Goal: Information Seeking & Learning: Learn about a topic

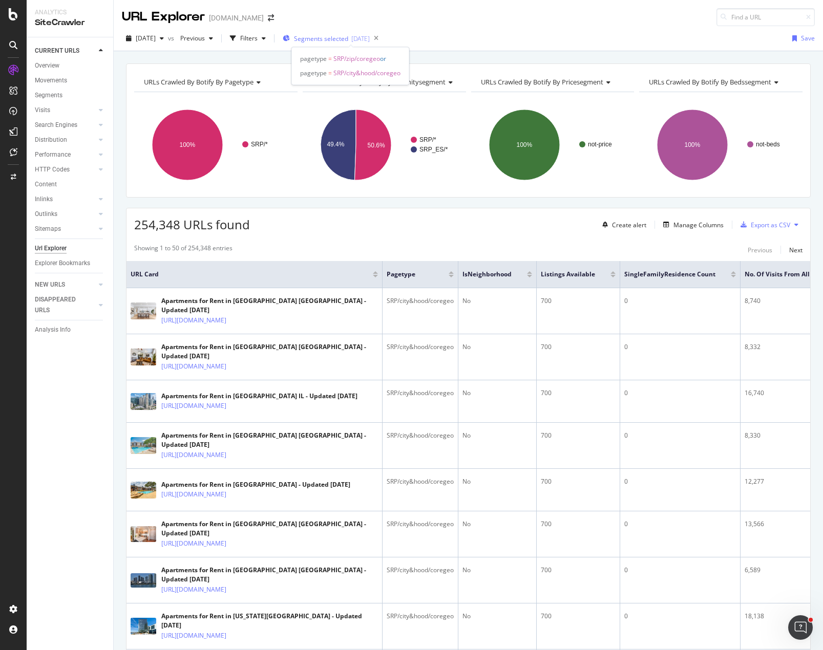
click at [370, 37] on div "[DATE]" at bounding box center [360, 38] width 18 height 9
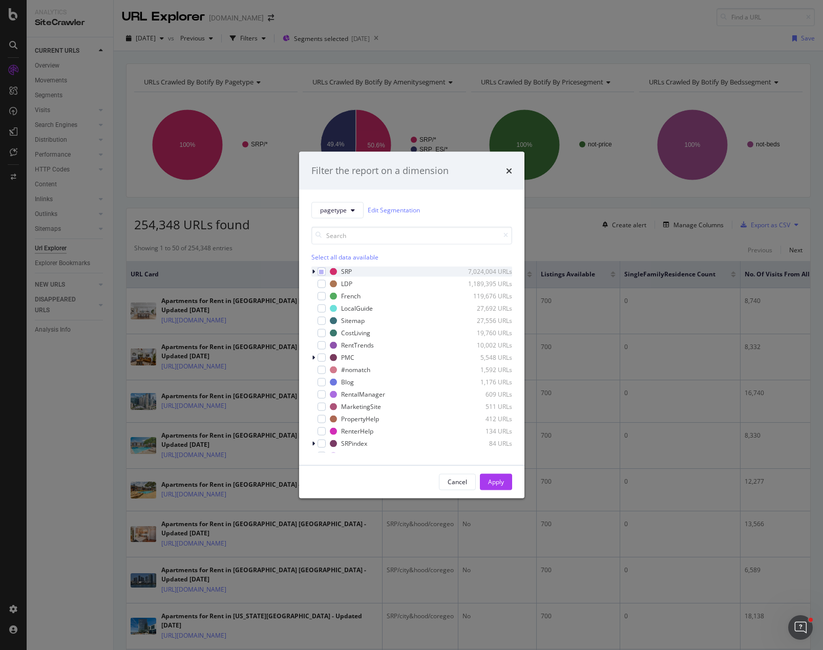
click at [314, 273] on icon "modal" at bounding box center [313, 271] width 3 height 6
click at [326, 295] on icon "modal" at bounding box center [327, 295] width 5 height 5
click at [327, 296] on icon "modal" at bounding box center [327, 295] width 5 height 5
click at [313, 271] on icon "modal" at bounding box center [313, 271] width 4 height 6
click at [319, 272] on icon "modal" at bounding box center [321, 271] width 5 height 5
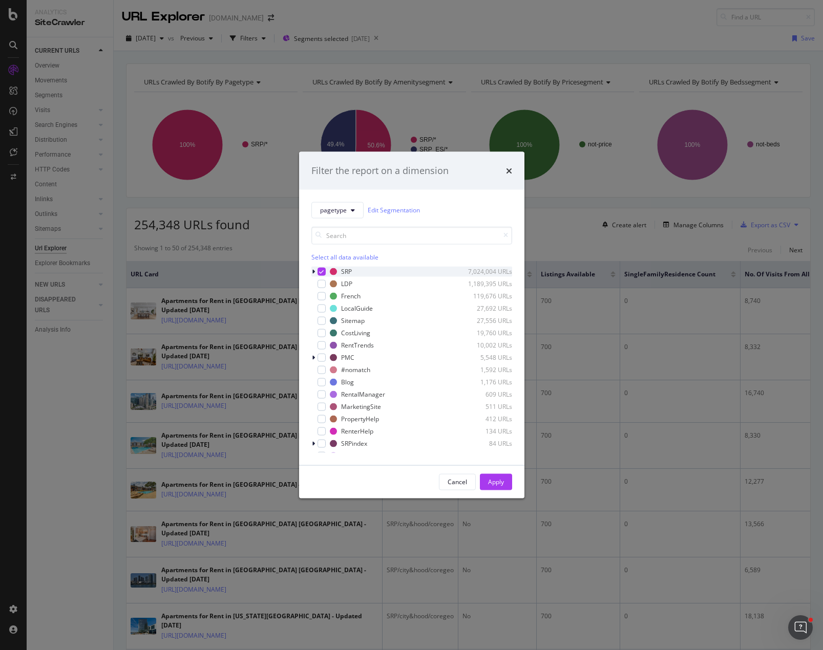
click at [323, 270] on icon "modal" at bounding box center [321, 271] width 5 height 5
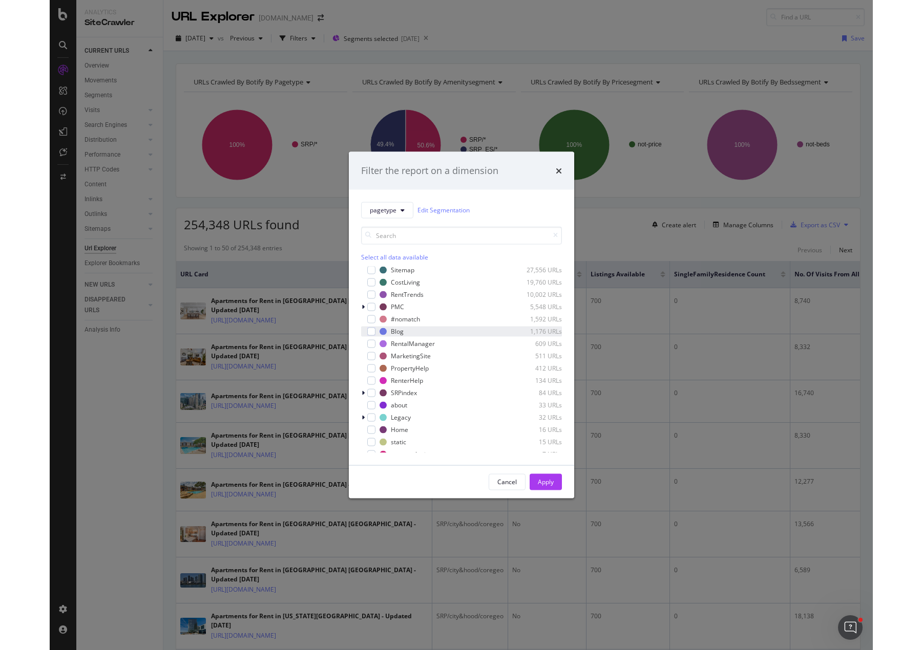
scroll to position [51, 0]
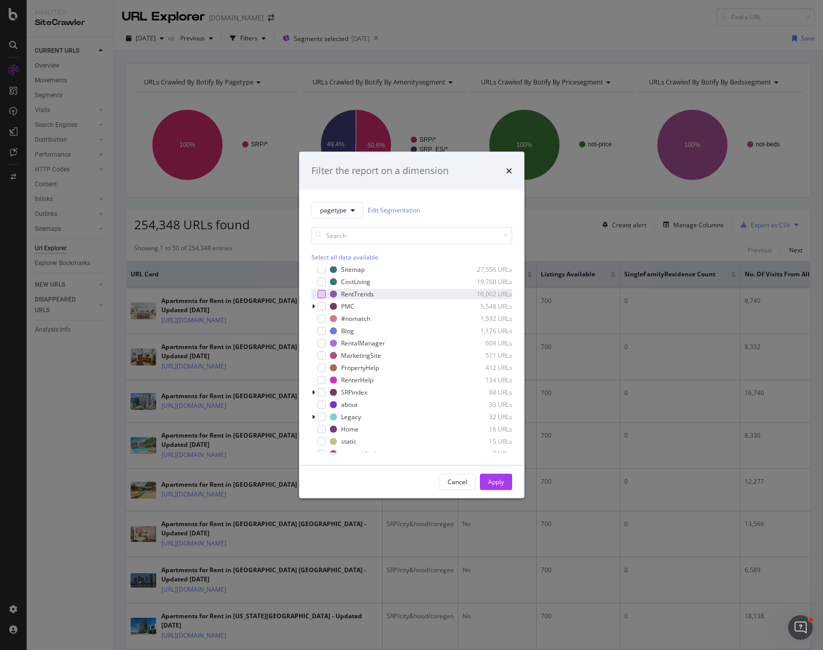
click at [323, 293] on div "modal" at bounding box center [321, 294] width 8 height 8
drag, startPoint x: 494, startPoint y: 483, endPoint x: 397, endPoint y: 364, distance: 152.9
click at [494, 483] on div "Apply" at bounding box center [496, 482] width 16 height 9
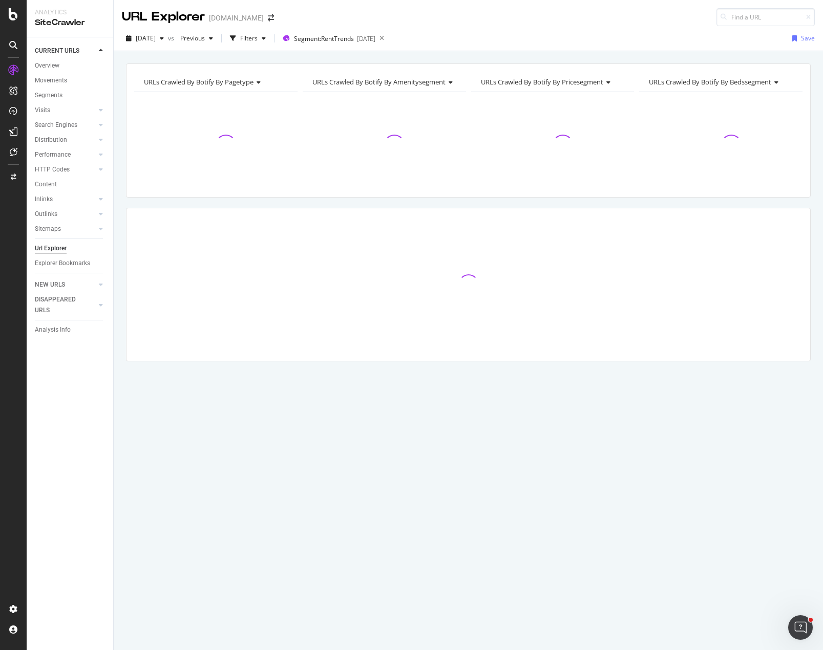
click at [351, 202] on div "URLs Crawled By Botify By pagetype Chart (by Value) Table Expand Export as CSV …" at bounding box center [468, 230] width 709 height 334
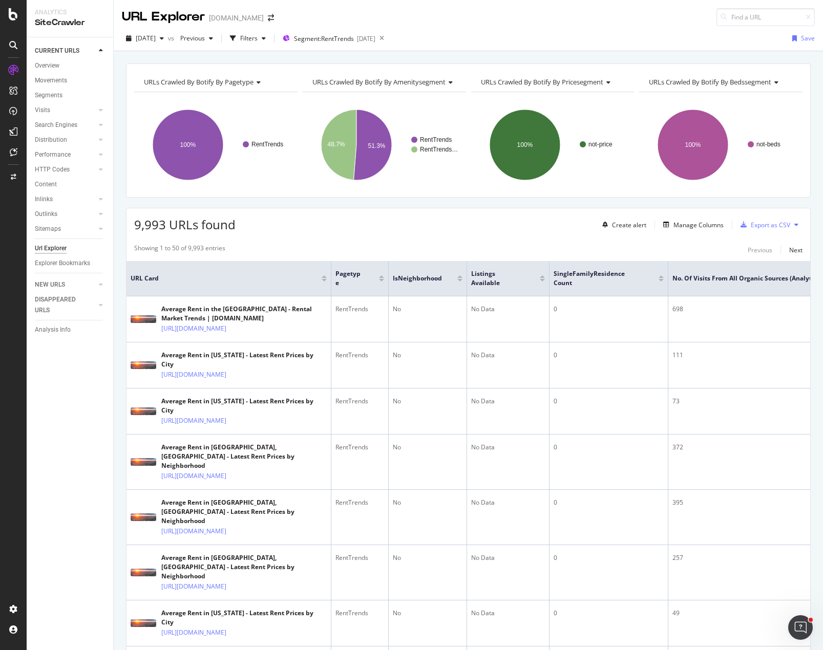
click at [377, 216] on div "9,993 URLs found Create alert Manage Columns Export as CSV" at bounding box center [467, 220] width 683 height 25
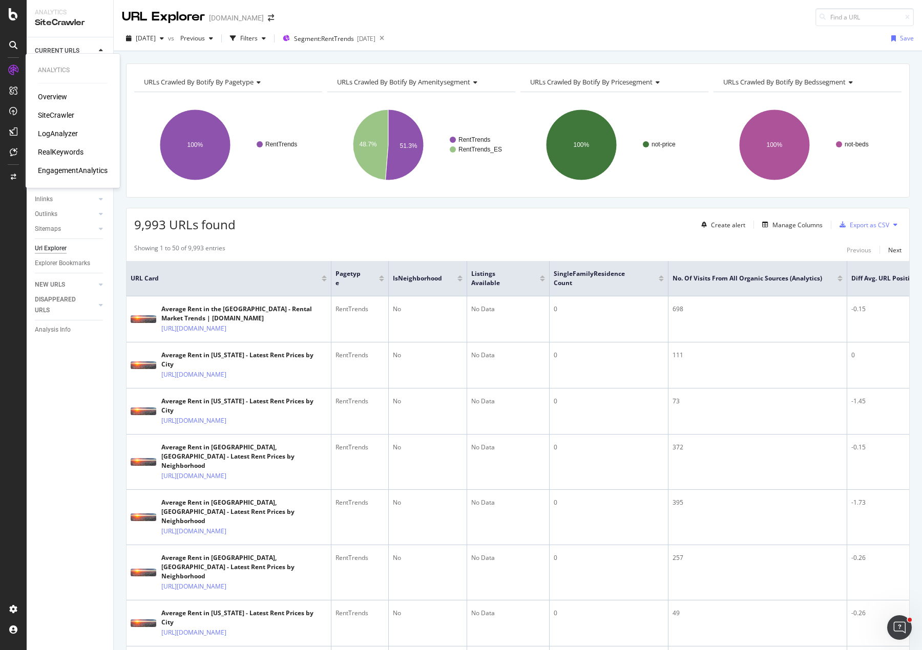
click at [50, 149] on div "RealKeywords" at bounding box center [61, 152] width 46 height 10
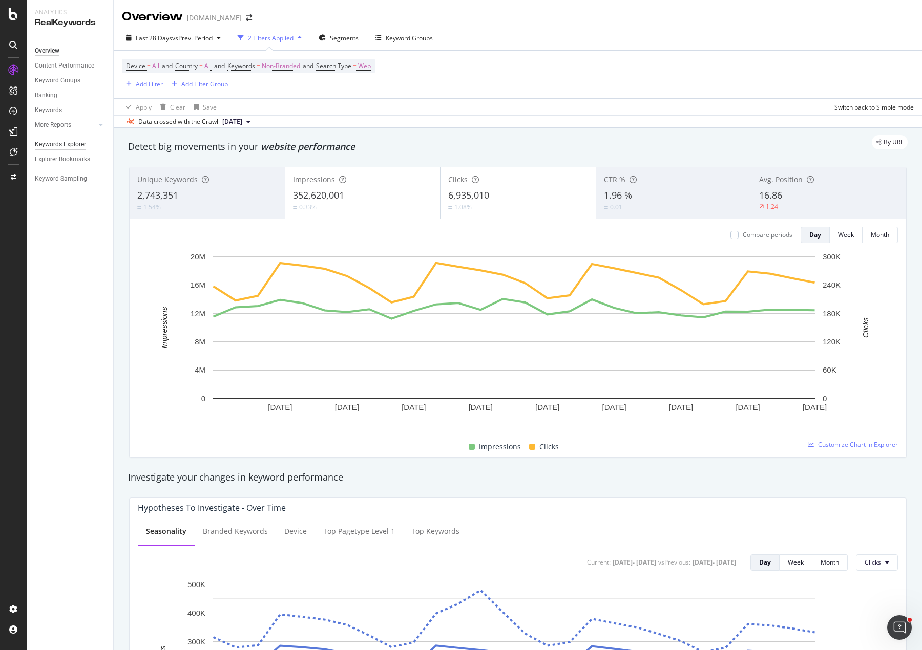
click at [56, 143] on div "Keywords Explorer" at bounding box center [60, 144] width 51 height 11
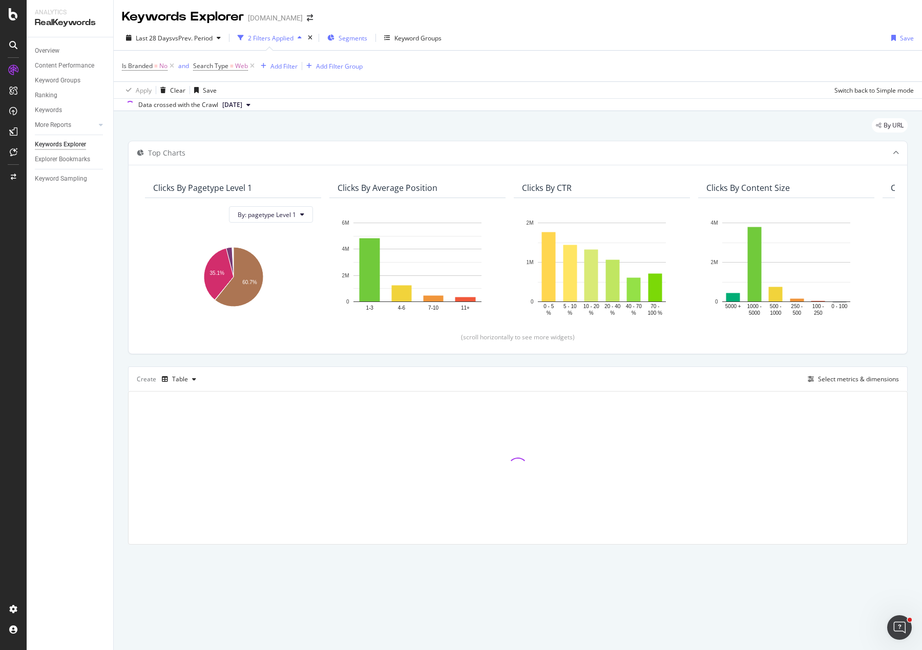
click at [362, 41] on span "Segments" at bounding box center [352, 38] width 29 height 9
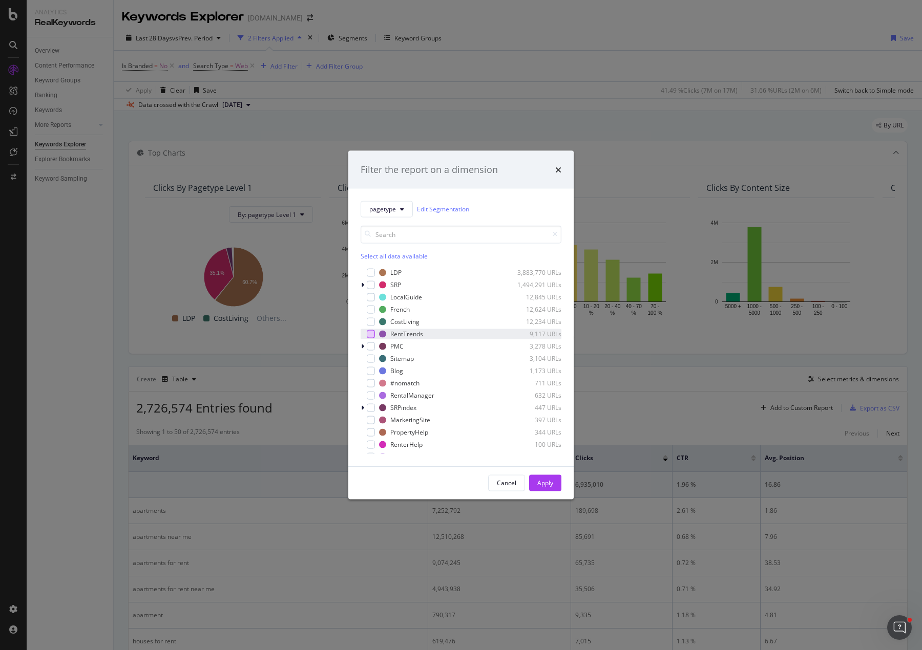
click at [370, 333] on div "modal" at bounding box center [371, 334] width 8 height 8
drag, startPoint x: 555, startPoint y: 484, endPoint x: 536, endPoint y: 429, distance: 58.6
click at [553, 484] on button "Apply" at bounding box center [545, 483] width 32 height 16
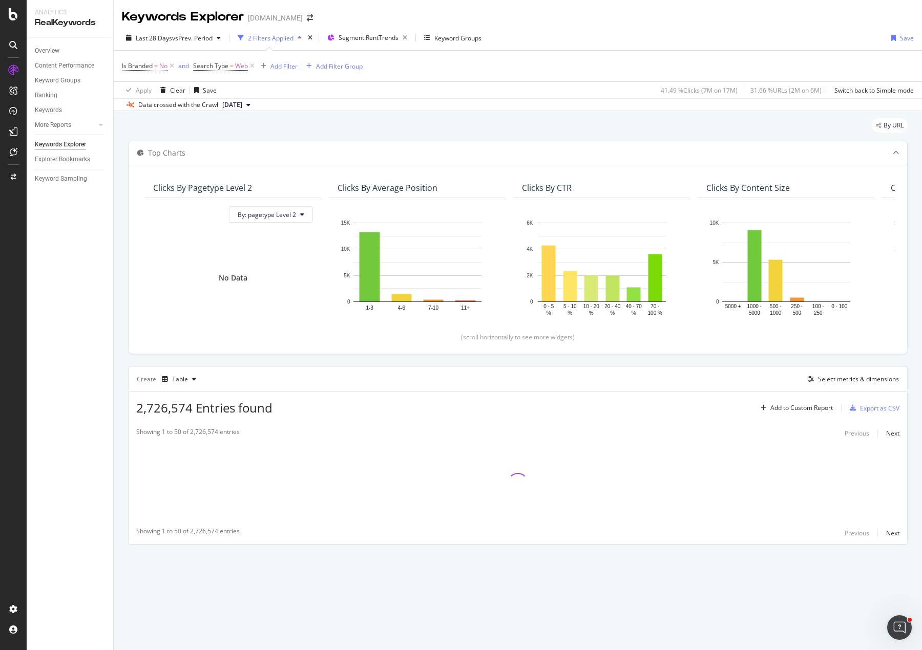
click at [352, 124] on div "By URL" at bounding box center [517, 129] width 779 height 23
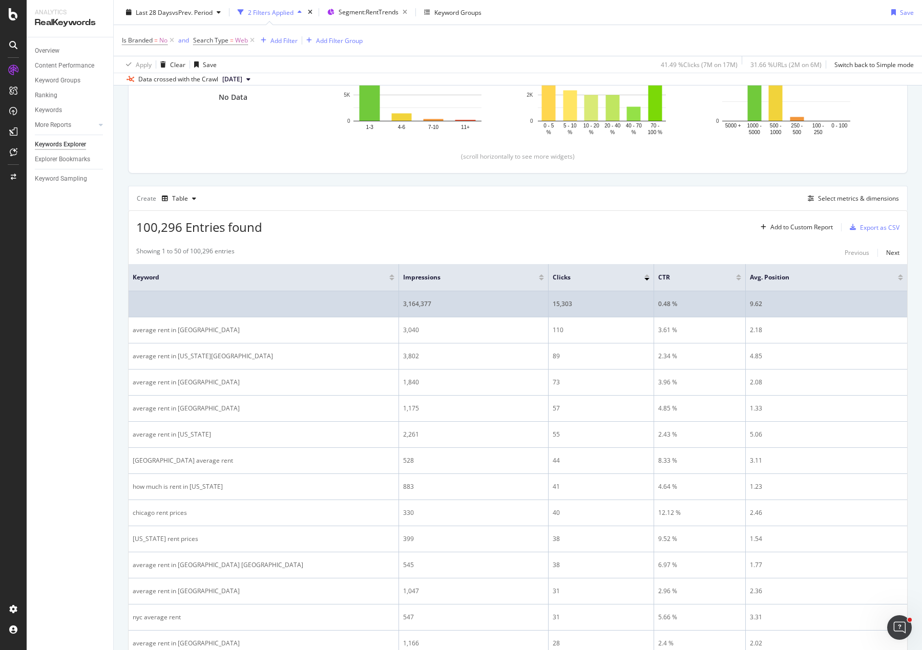
scroll to position [154, 0]
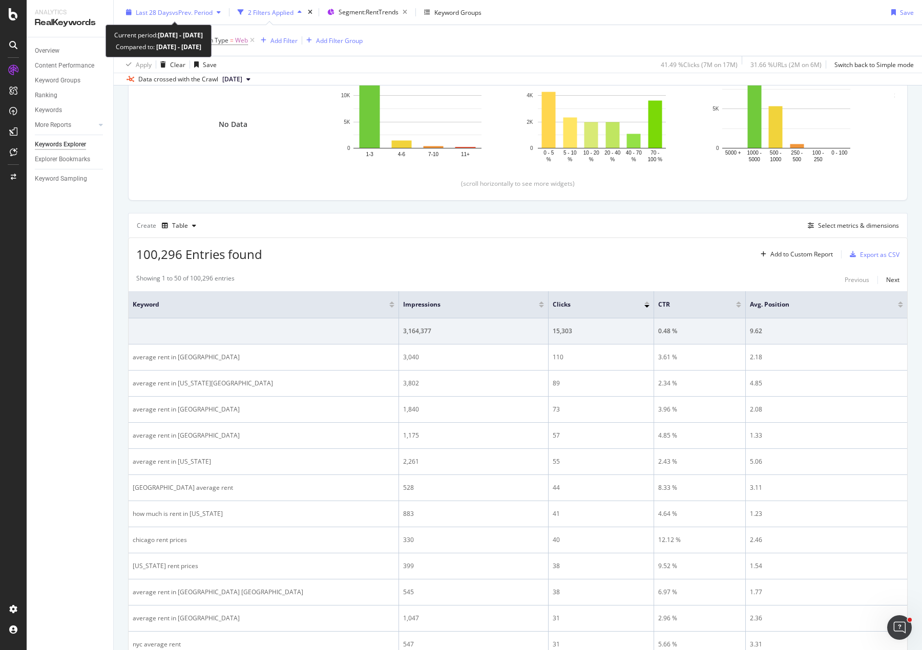
click at [219, 10] on div "button" at bounding box center [218, 12] width 12 height 6
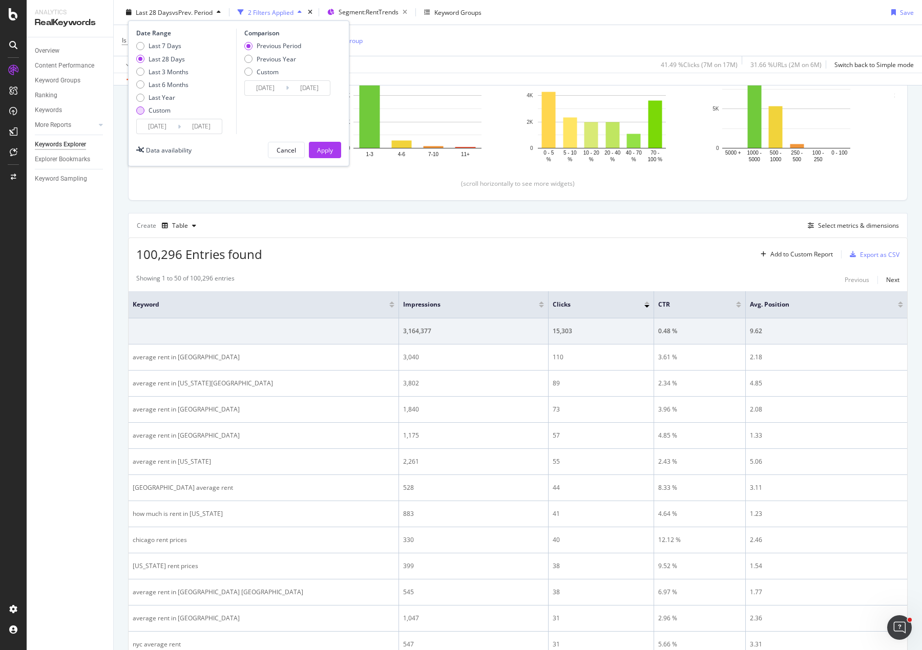
click at [138, 113] on div "Custom" at bounding box center [140, 110] width 8 height 8
click at [155, 123] on input "2025/07/18" at bounding box center [157, 126] width 41 height 14
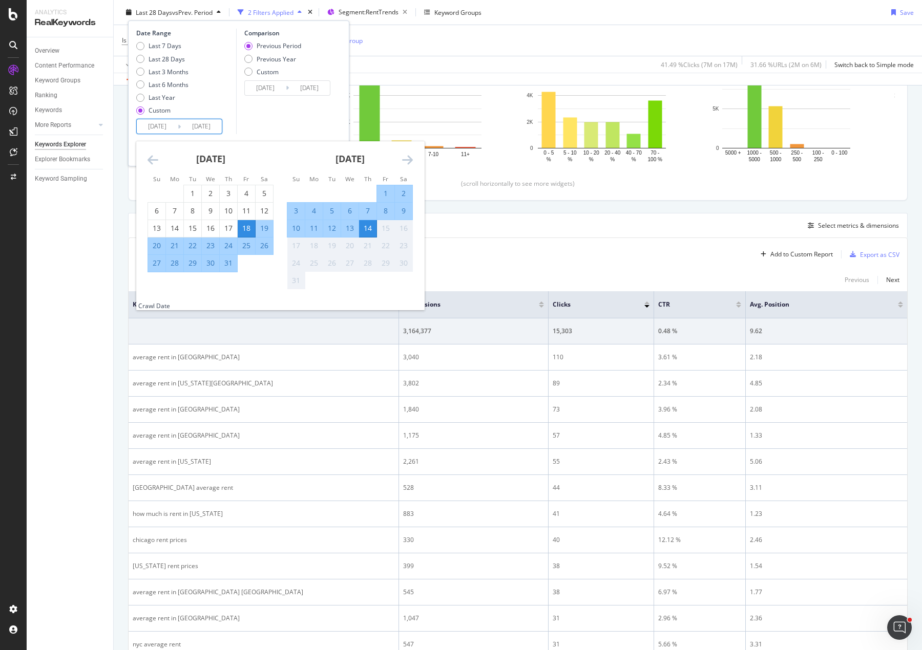
click at [271, 90] on input "2025/06/20" at bounding box center [265, 88] width 41 height 14
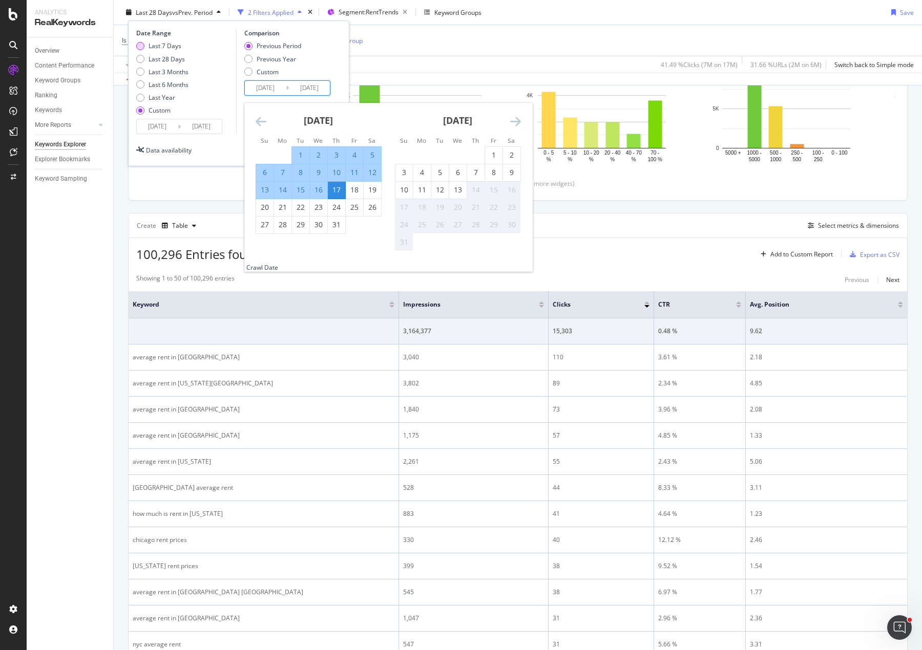
click at [147, 47] on div "Last 7 Days" at bounding box center [162, 45] width 52 height 9
type input "2025/08/08"
type input "2025/08/01"
type input "2025/08/07"
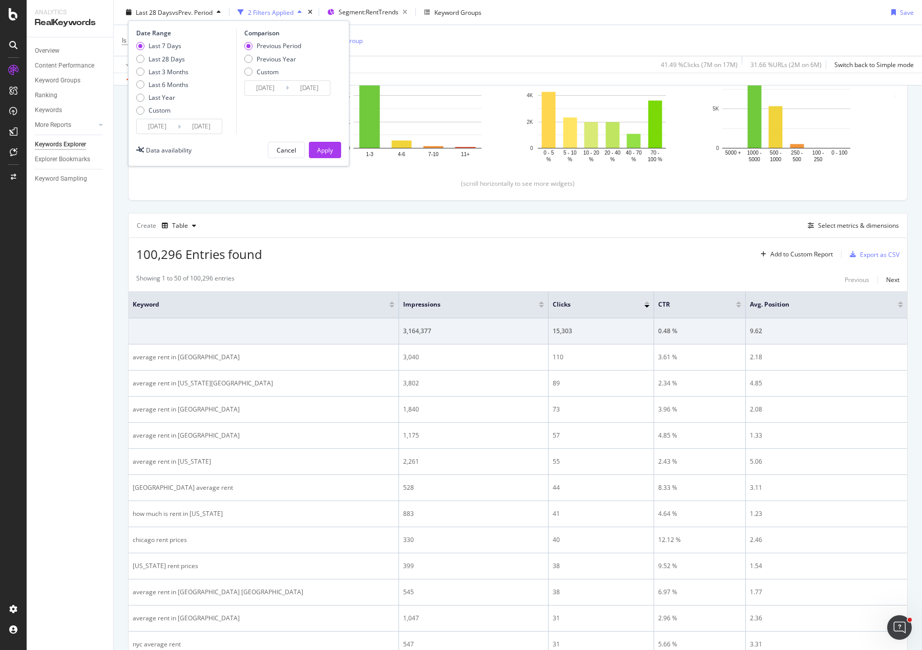
click at [243, 84] on div "Comparison Previous Period Previous Year Custom 2025/08/01 Navigate forward to …" at bounding box center [284, 81] width 97 height 105
click at [252, 87] on input "2025/08/01" at bounding box center [265, 88] width 41 height 14
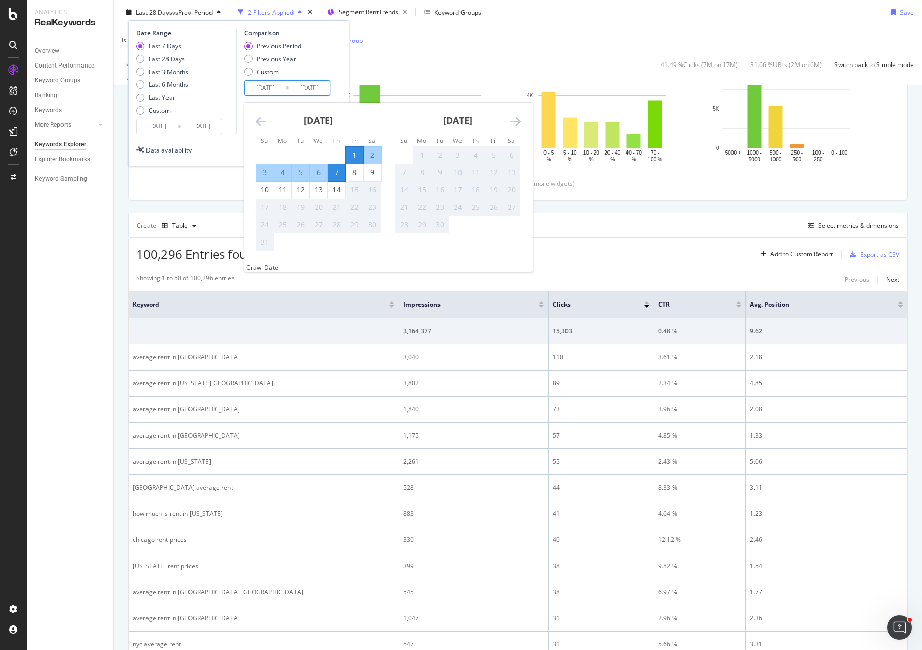
click at [261, 119] on icon "Move backward to switch to the previous month." at bounding box center [260, 121] width 11 height 12
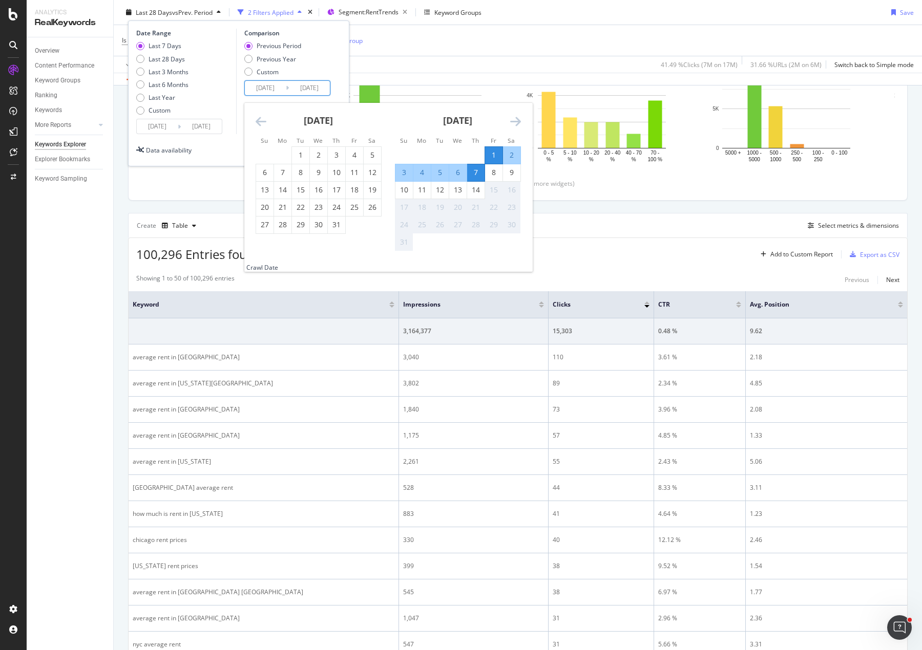
click at [261, 119] on icon "Move backward to switch to the previous month." at bounding box center [260, 121] width 11 height 12
click at [264, 173] on div "6" at bounding box center [264, 172] width 17 height 10
type input "2025/04/06"
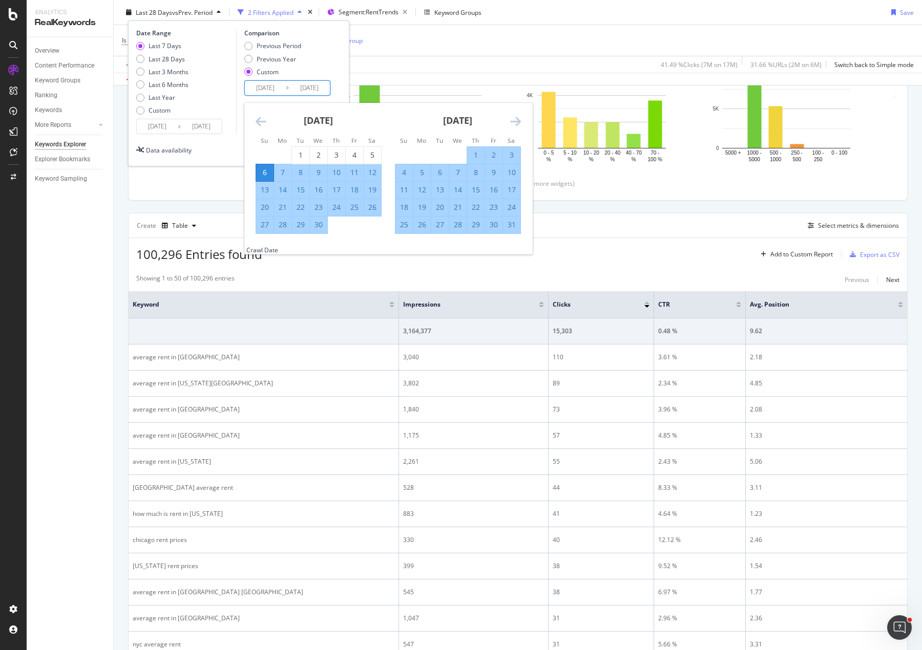
click at [372, 168] on div "12" at bounding box center [371, 172] width 17 height 10
type input "2025/04/12"
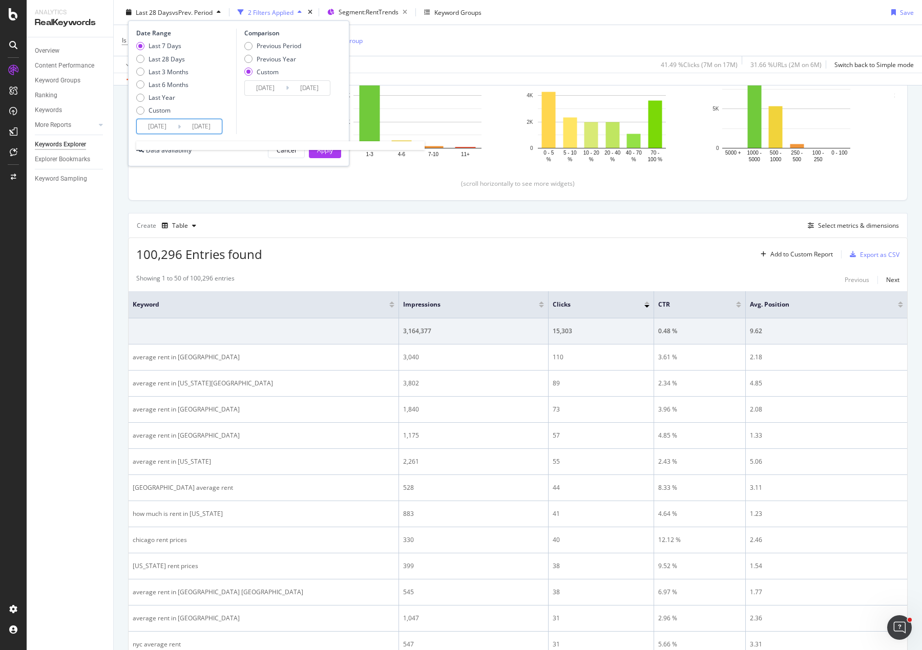
click at [157, 123] on input "2025/08/08" at bounding box center [157, 126] width 41 height 14
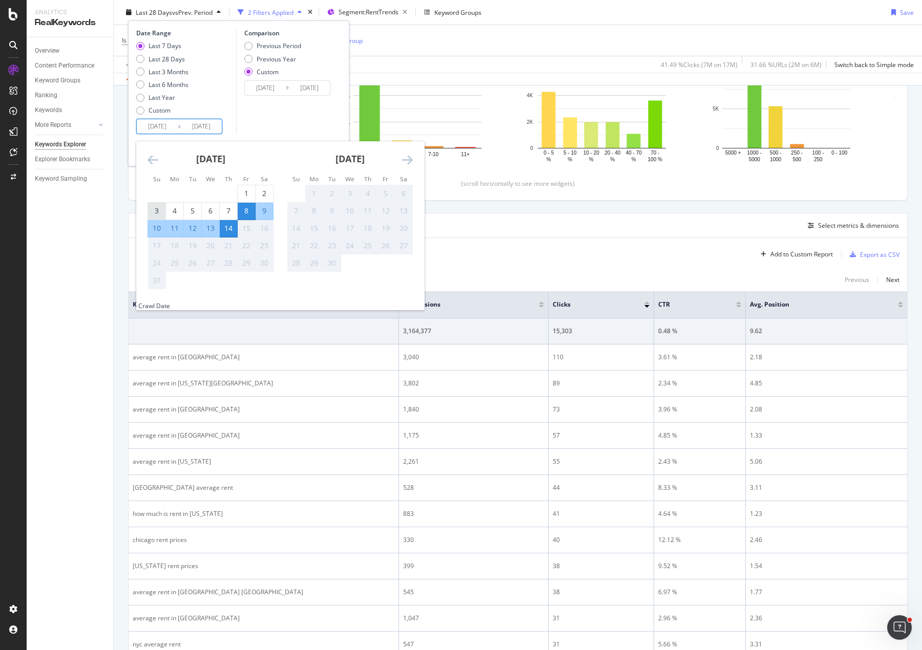
click at [154, 209] on div "3" at bounding box center [156, 211] width 17 height 10
type input "2025/08/03"
click at [264, 211] on div "9" at bounding box center [263, 211] width 17 height 10
type input "2025/08/09"
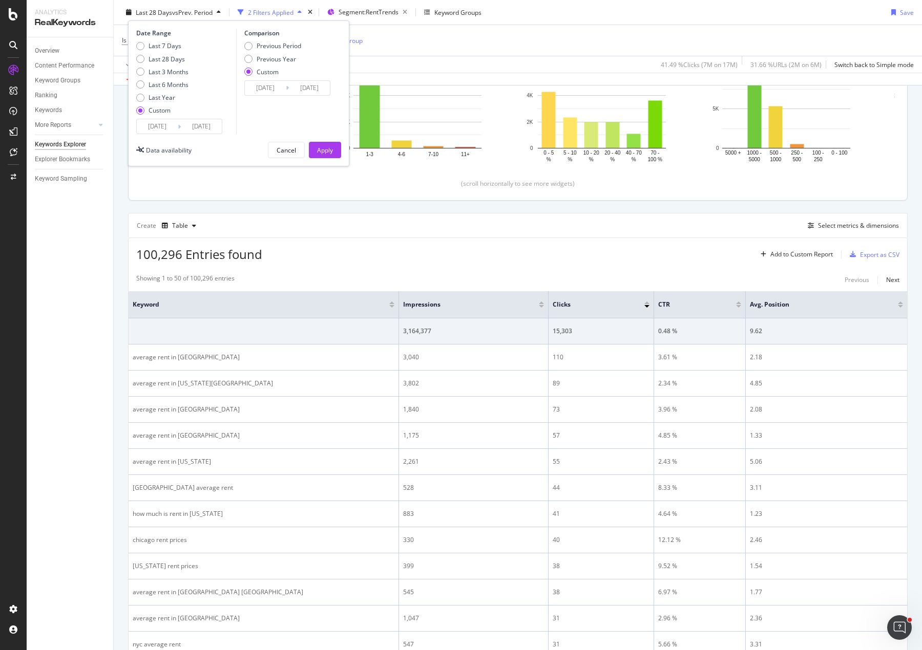
drag, startPoint x: 326, startPoint y: 141, endPoint x: 325, endPoint y: 153, distance: 11.8
click at [325, 144] on button "Apply" at bounding box center [325, 150] width 32 height 16
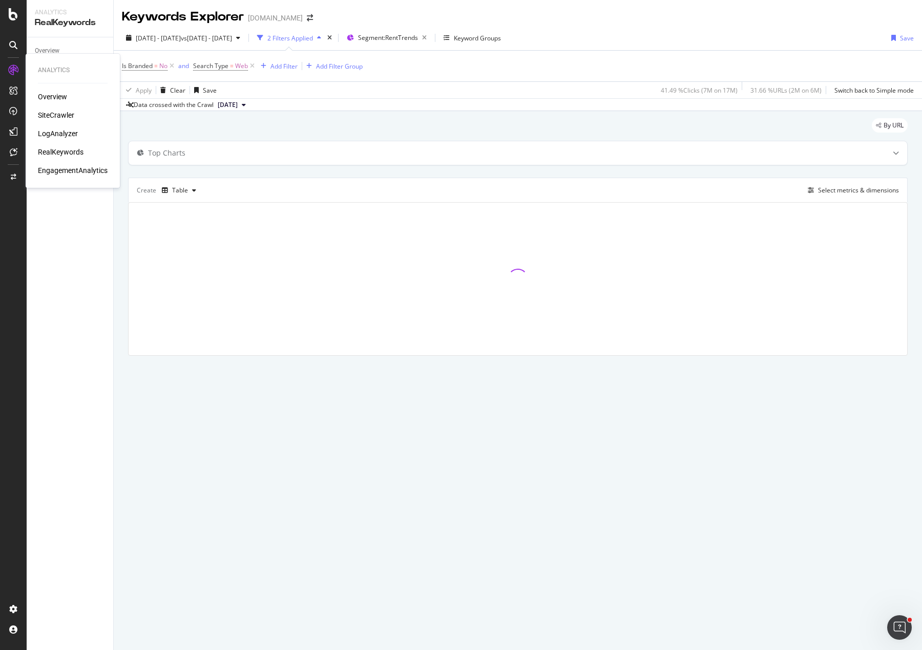
click at [47, 115] on div "SiteCrawler" at bounding box center [56, 115] width 36 height 10
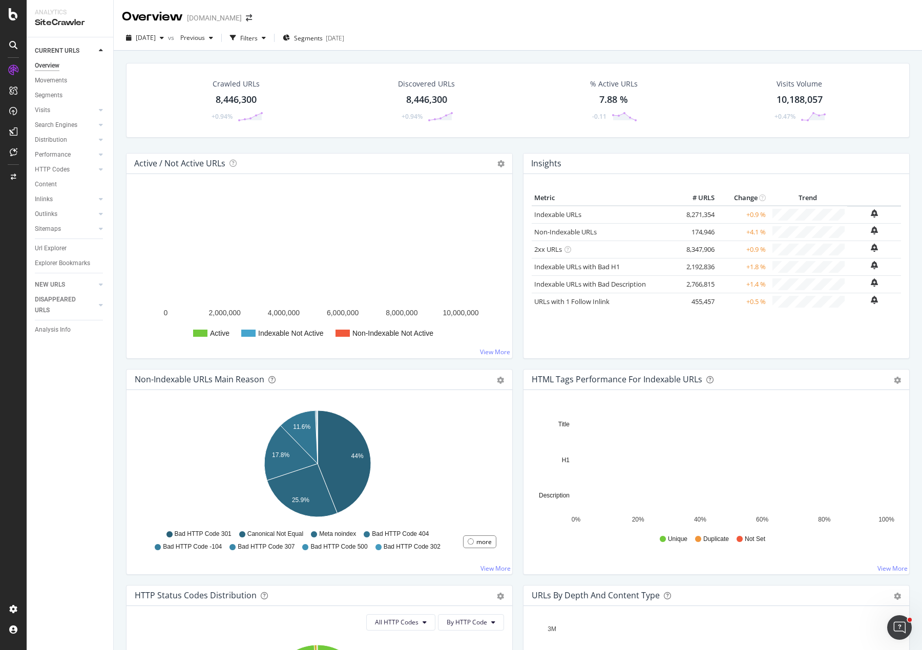
drag, startPoint x: 325, startPoint y: 96, endPoint x: 320, endPoint y: 70, distance: 26.6
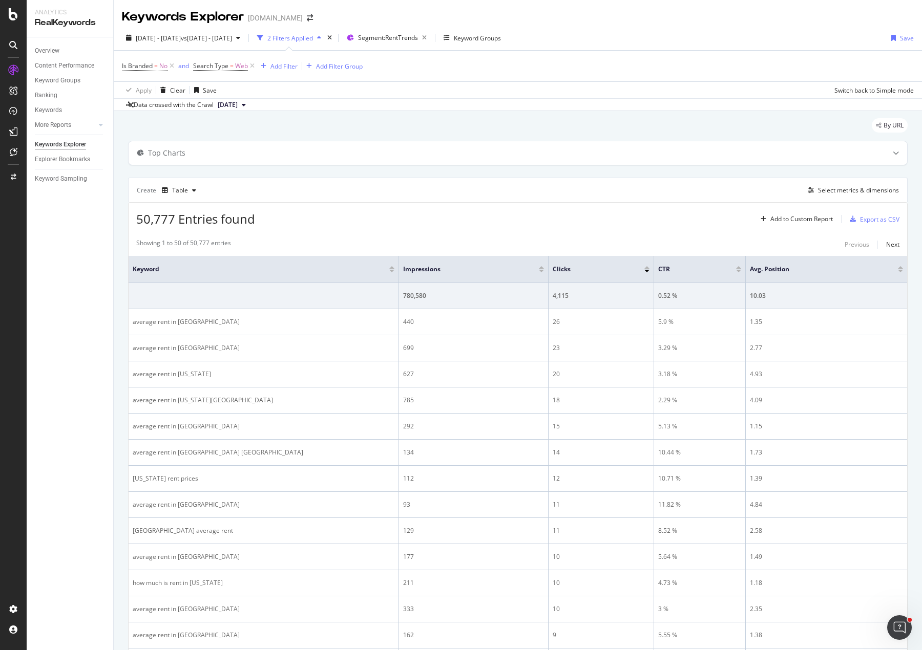
click at [822, 191] on div "Select metrics & dimensions" at bounding box center [858, 190] width 81 height 9
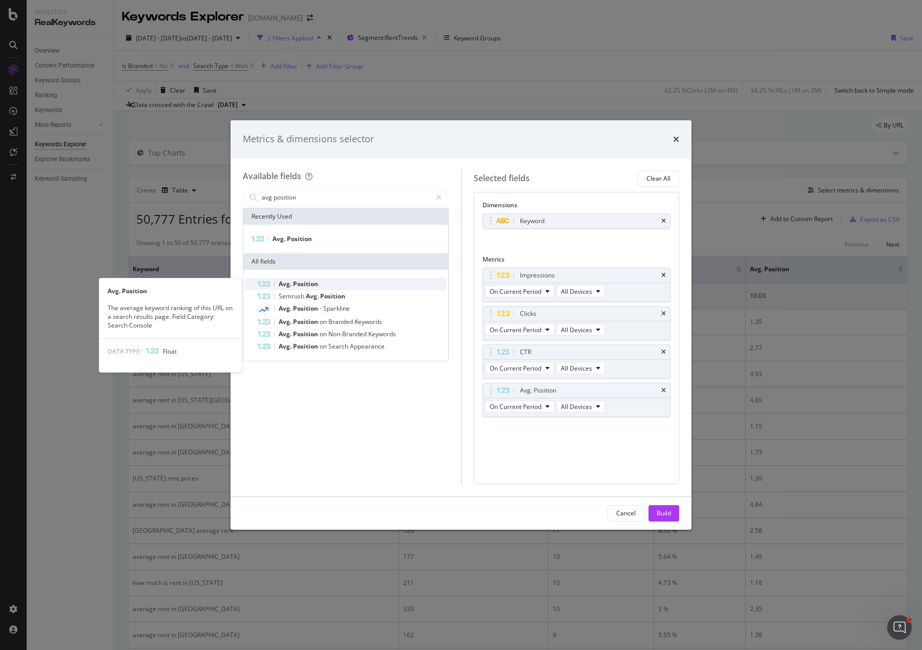
type input "avg position"
click at [323, 285] on div "Avg. Position" at bounding box center [352, 284] width 188 height 12
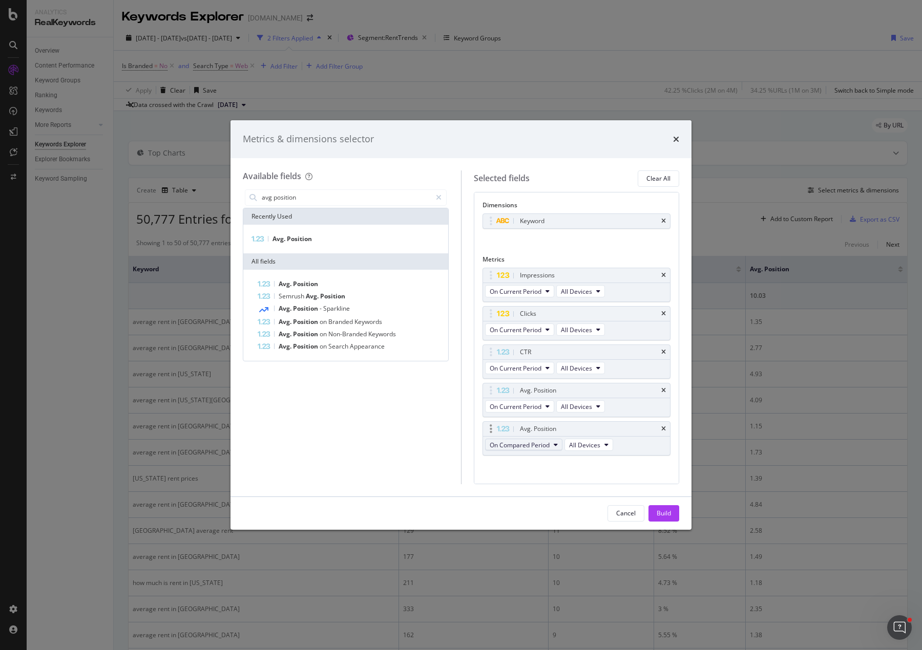
click at [551, 447] on button "On Compared Period" at bounding box center [523, 445] width 77 height 12
click at [557, 522] on span "Diff. between Periods - Value" at bounding box center [543, 520] width 99 height 9
click at [668, 512] on div "Build" at bounding box center [663, 513] width 14 height 9
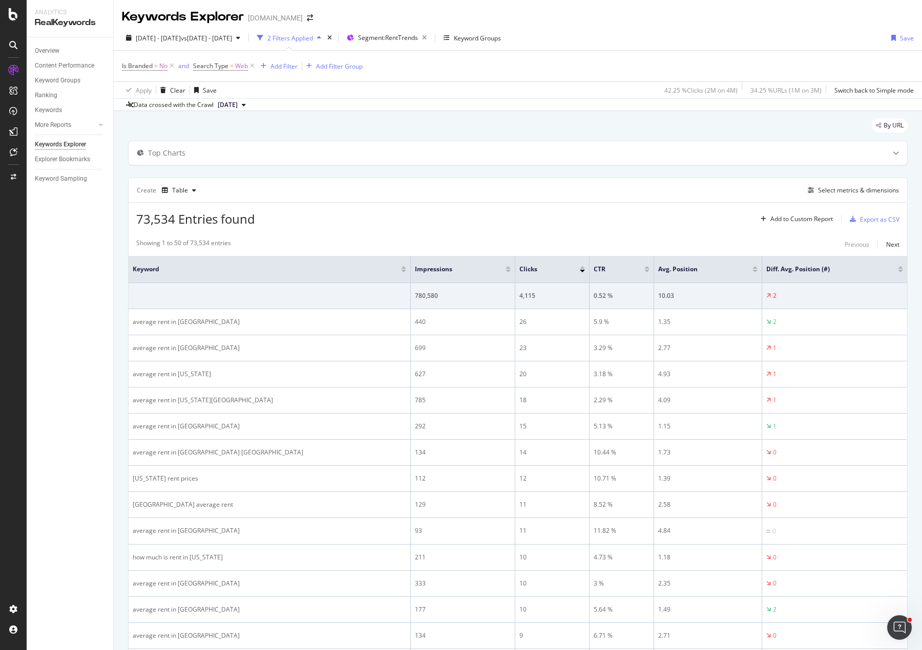
click at [423, 125] on div "By URL" at bounding box center [517, 129] width 779 height 23
click at [822, 271] on div at bounding box center [899, 271] width 5 height 3
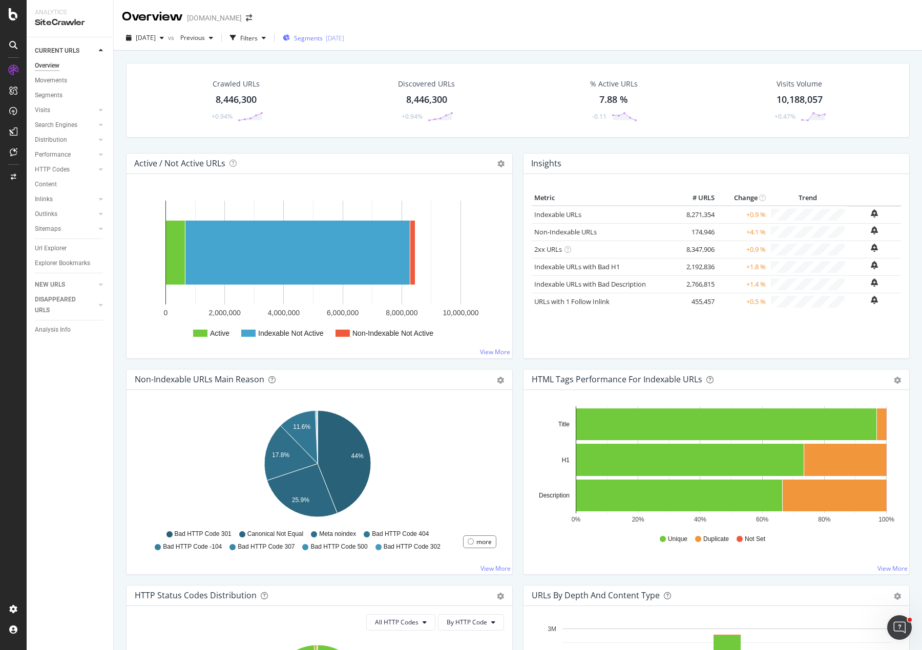
click at [323, 37] on span "Segments" at bounding box center [308, 38] width 29 height 9
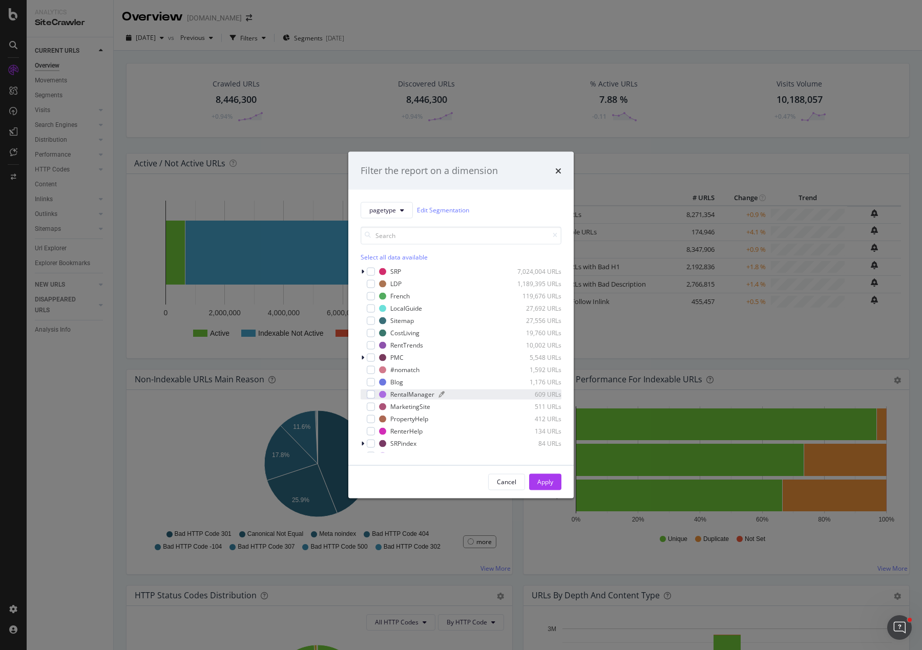
scroll to position [51, 0]
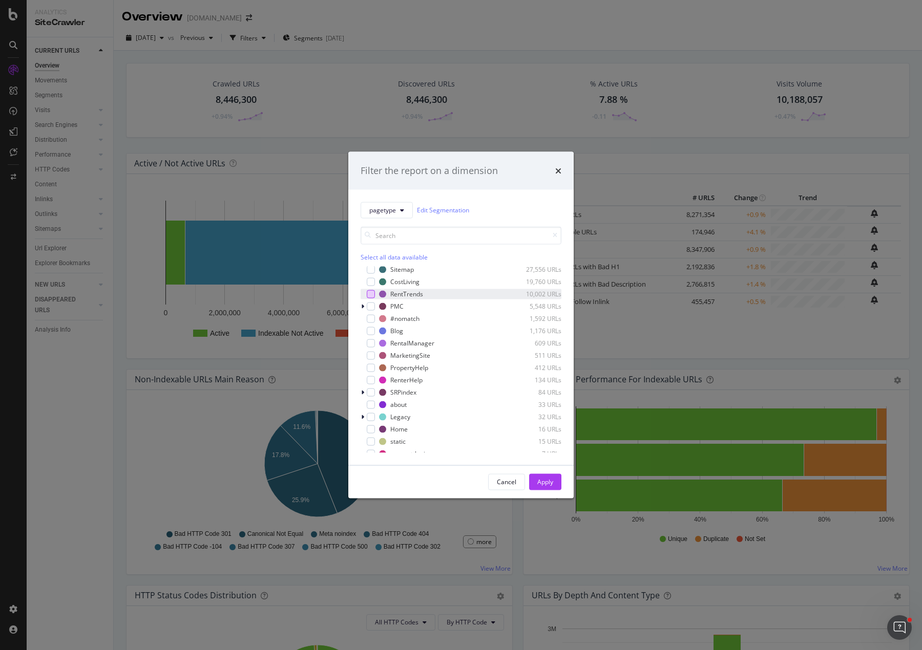
click at [373, 294] on div "modal" at bounding box center [371, 294] width 8 height 8
click at [550, 481] on div "Apply" at bounding box center [545, 482] width 16 height 9
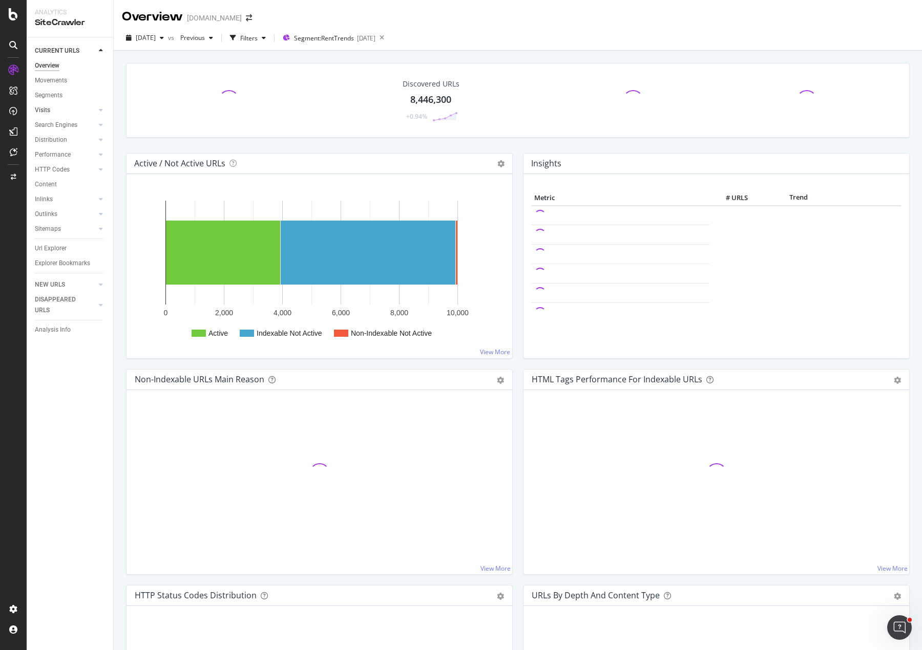
drag, startPoint x: 43, startPoint y: 110, endPoint x: 74, endPoint y: 113, distance: 31.4
click at [43, 110] on div "Visits" at bounding box center [42, 110] width 15 height 11
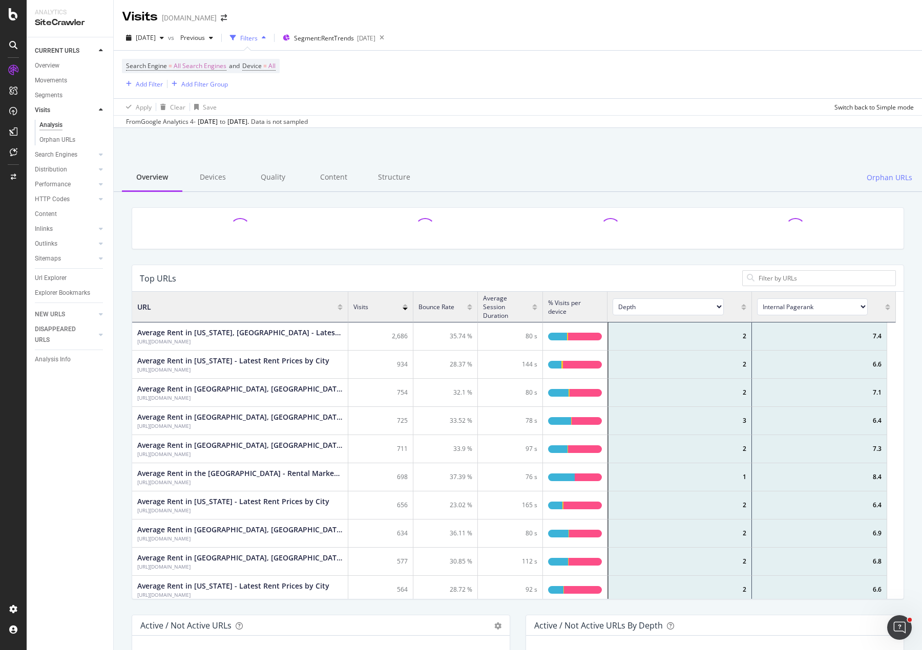
scroll to position [8, 8]
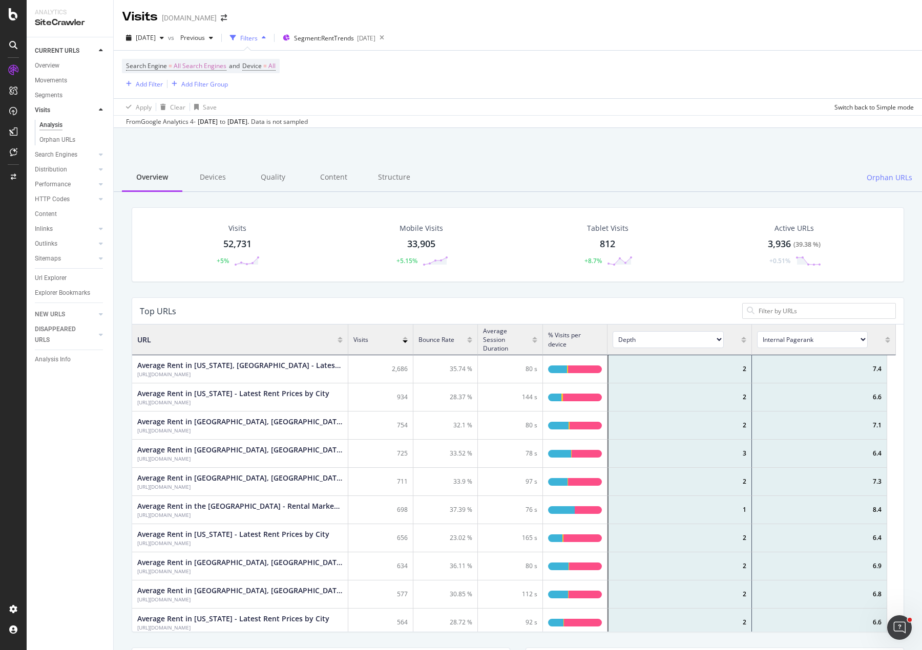
click at [400, 75] on div "Search Engine = All Search Engines and Device = All Add Filter Add Filter Group" at bounding box center [517, 75] width 791 height 48
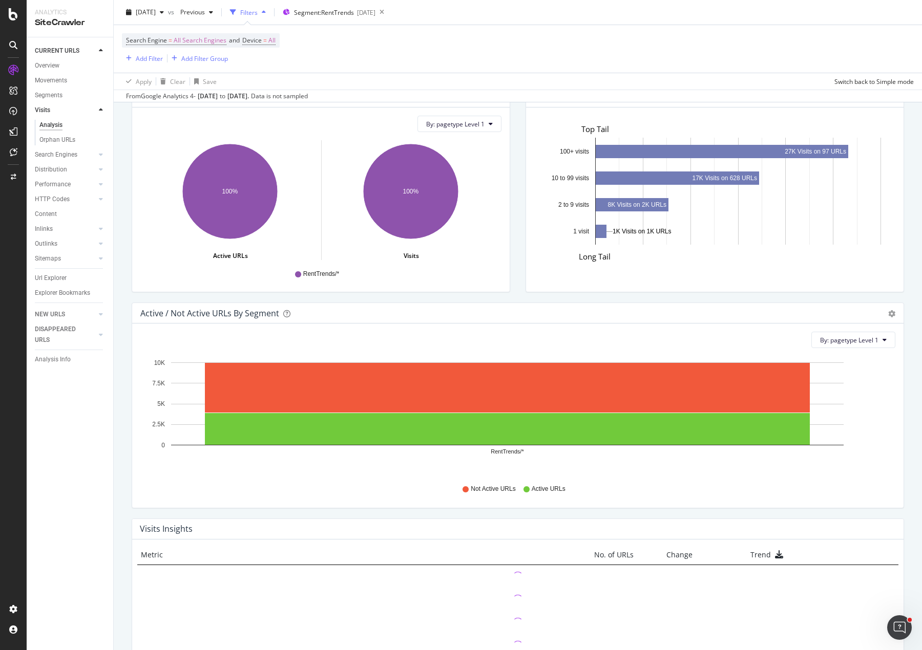
scroll to position [974, 0]
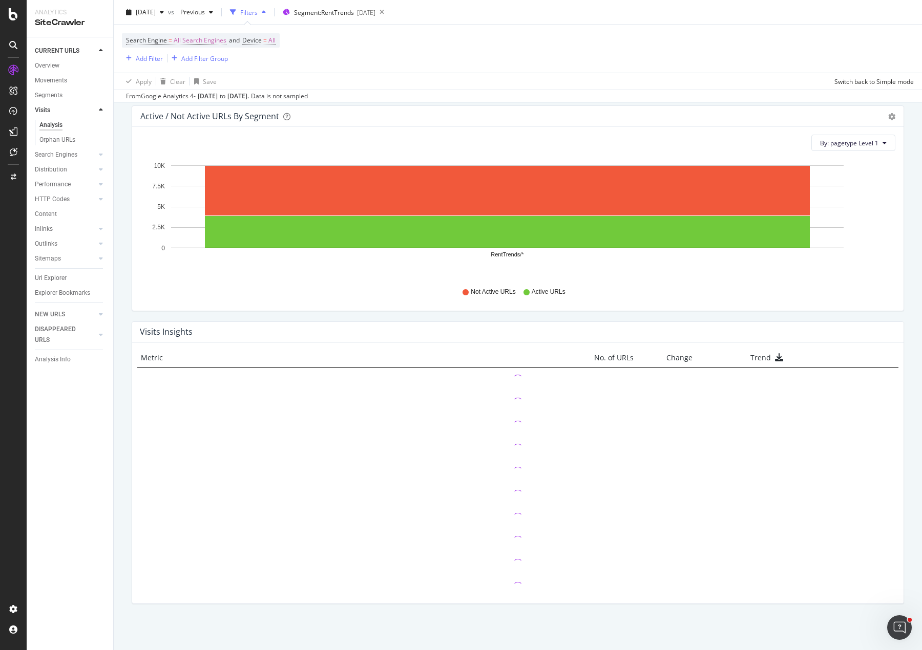
click at [127, 265] on div "Active / Not Active URLs by Segment Bar (by Value) Bar (by Percentage) Table Ex…" at bounding box center [517, 213] width 787 height 216
click at [620, 315] on div "Active / Not Active URLs by Segment Bar (by Value) Bar (by Percentage) Table Ex…" at bounding box center [517, 213] width 787 height 216
click at [657, 320] on div "Active / Not Active URLs by Segment Bar (by Value) Bar (by Percentage) Table Ex…" at bounding box center [517, 213] width 787 height 216
click at [293, 314] on div "Active / Not Active URLs by Segment Bar (by Value) Bar (by Percentage) Table Ex…" at bounding box center [517, 213] width 787 height 216
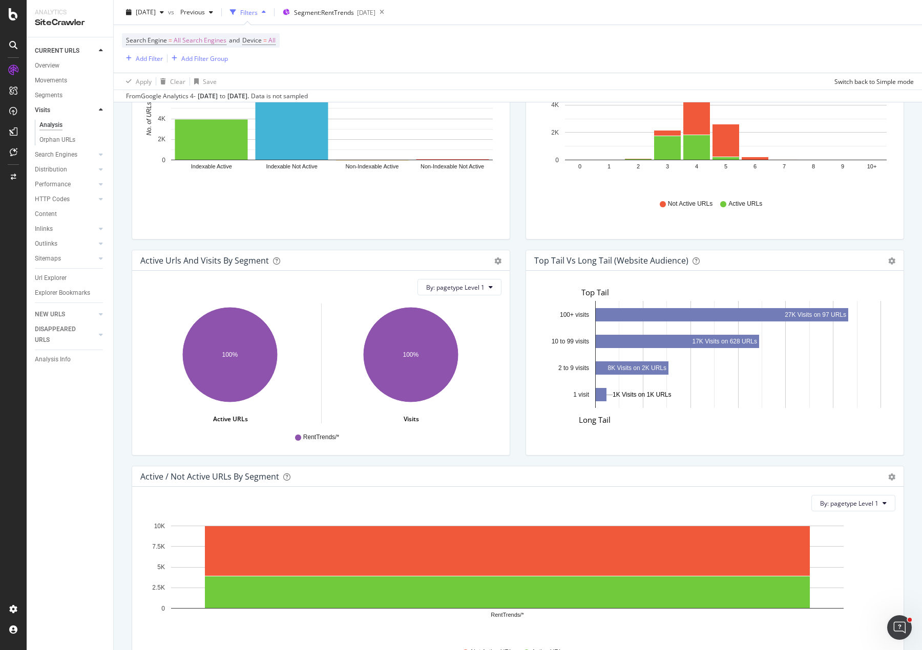
scroll to position [974, 0]
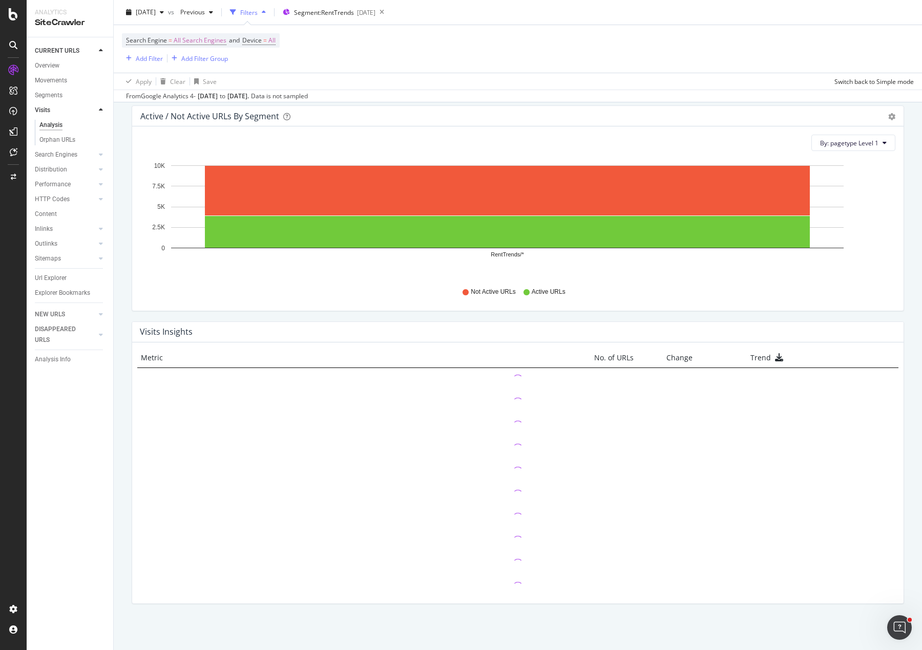
click at [258, 12] on div "Filters" at bounding box center [248, 12] width 17 height 9
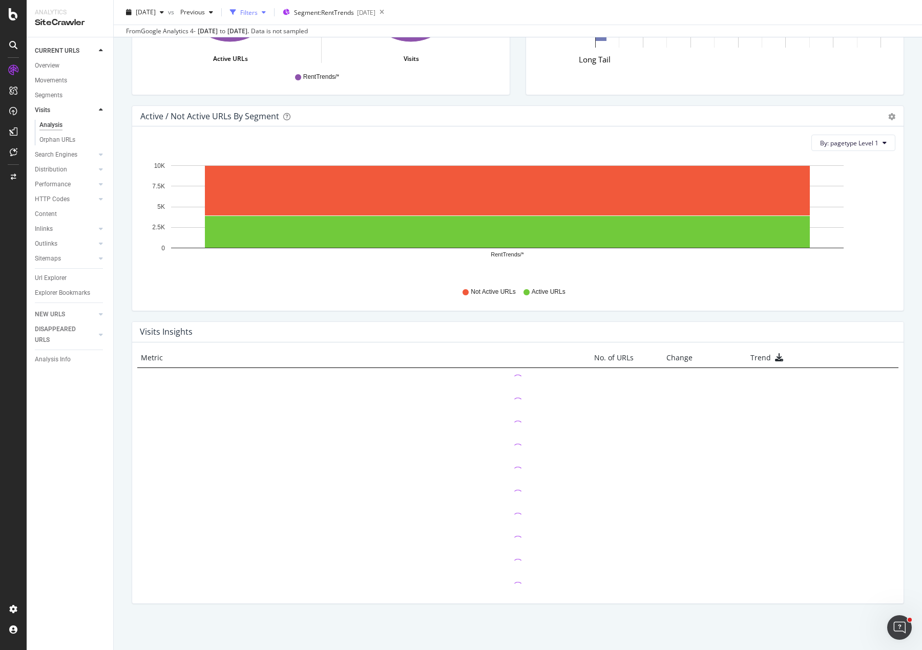
click at [258, 12] on div "Filters" at bounding box center [248, 12] width 17 height 9
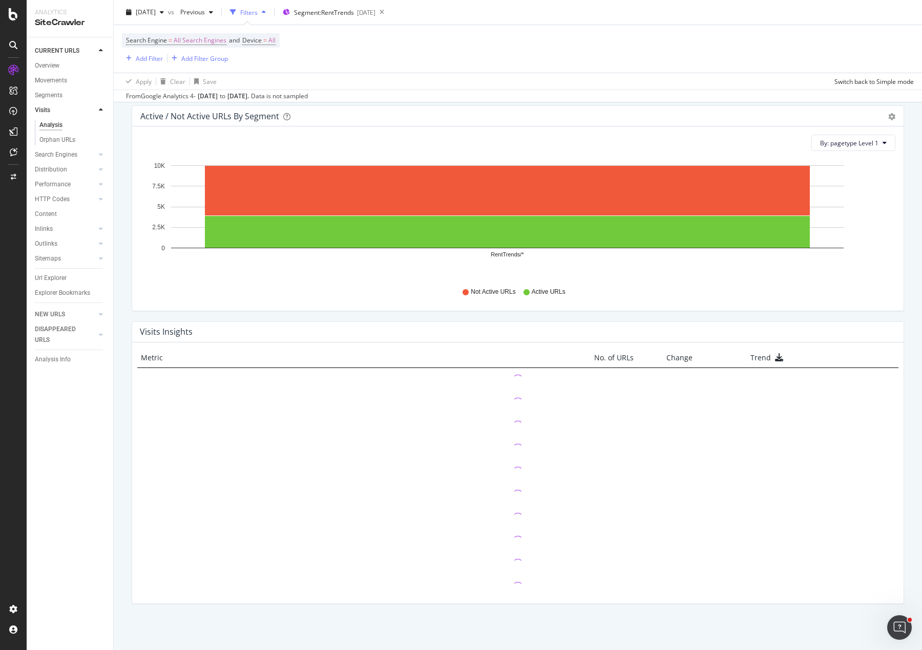
click at [128, 461] on div "Visits Insights Metric No. of URLs Change Trend" at bounding box center [517, 468] width 787 height 293
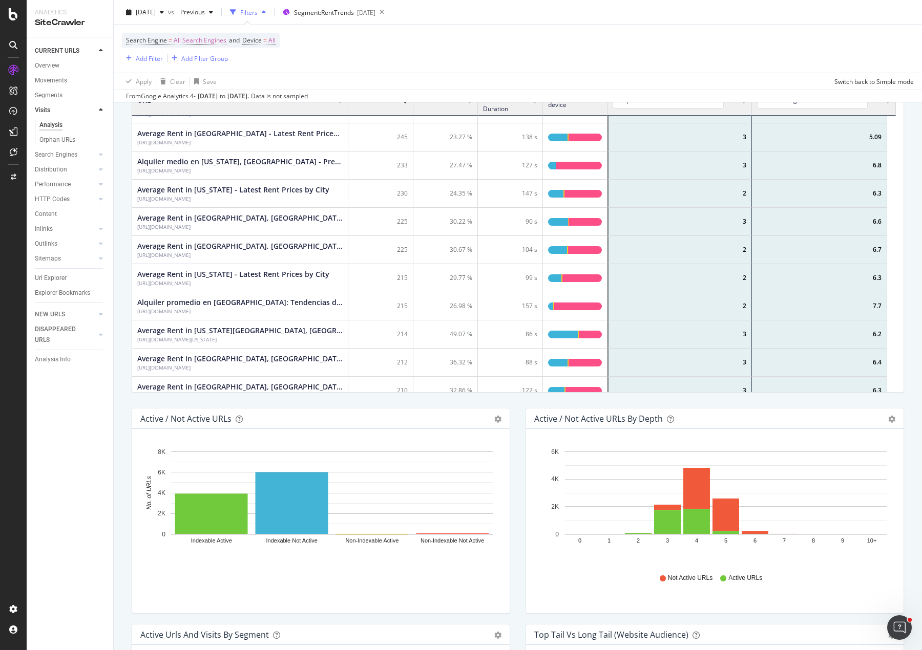
scroll to position [0, 0]
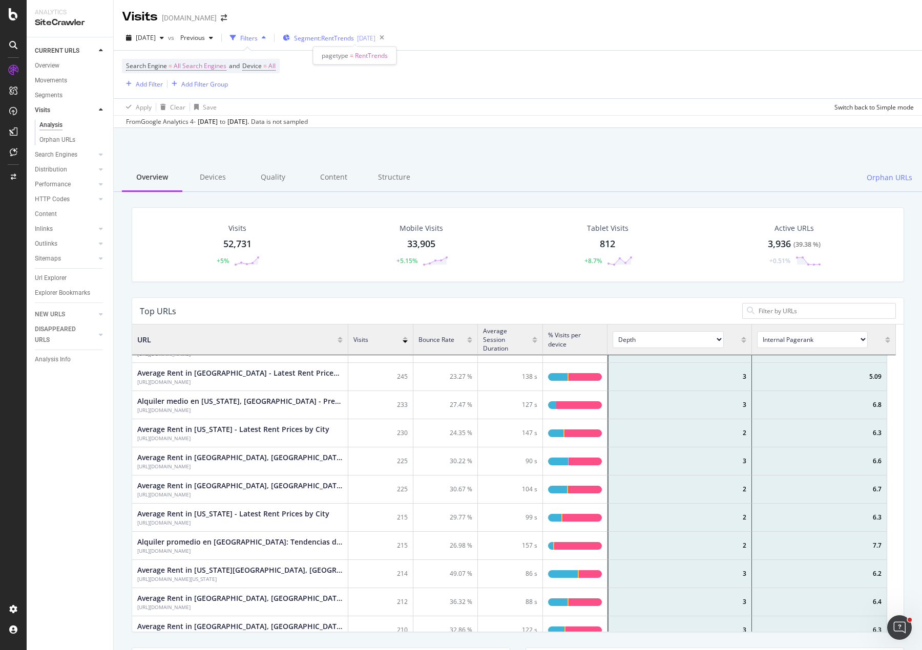
click at [354, 36] on span "Segment: RentTrends" at bounding box center [324, 38] width 60 height 9
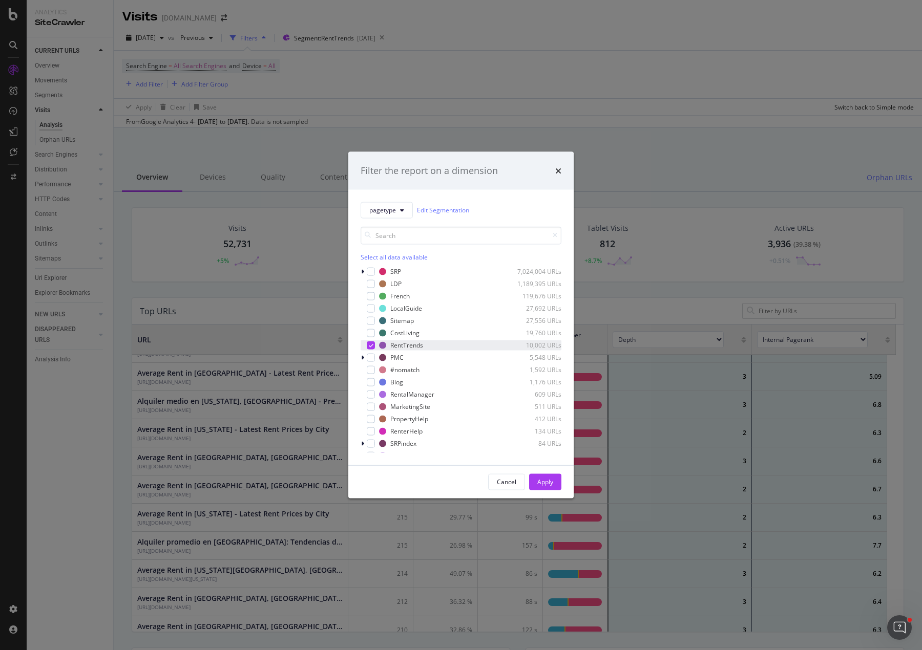
click at [371, 345] on icon "modal" at bounding box center [371, 345] width 5 height 5
click at [373, 334] on div "modal" at bounding box center [371, 333] width 8 height 8
click at [544, 480] on div "Apply" at bounding box center [545, 482] width 16 height 9
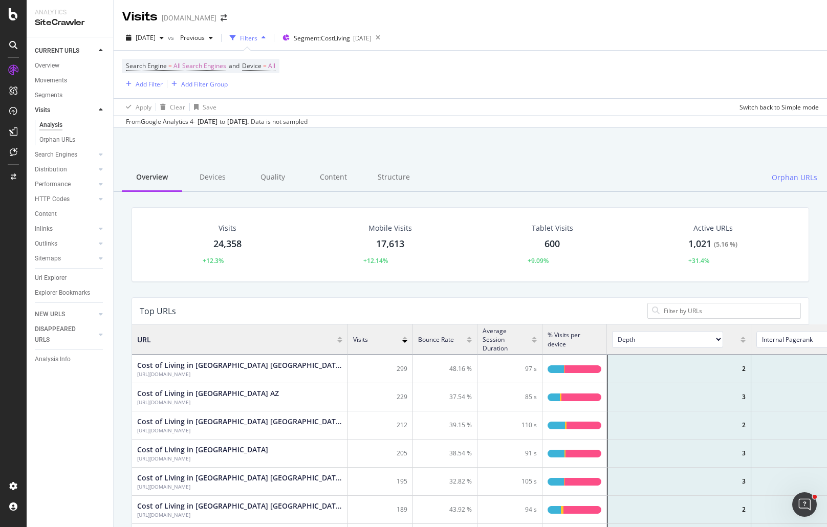
scroll to position [299, 661]
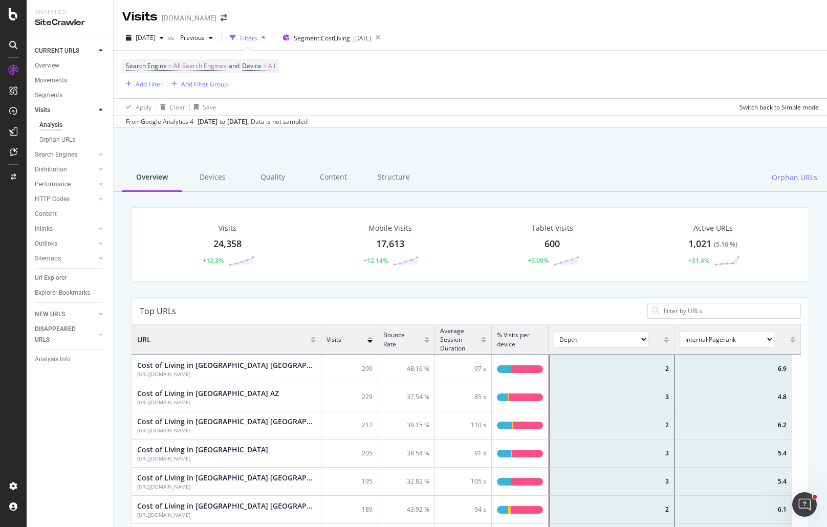
click at [595, 15] on div "Visits [DOMAIN_NAME]" at bounding box center [471, 13] width 714 height 26
click at [560, 29] on div "[DATE] vs Previous Filters Segment: CostLiving [DATE] Search Engine = All Searc…" at bounding box center [471, 77] width 714 height 102
click at [513, 63] on div "Search Engine = All Search Engines and Device = All Add Filter Add Filter Group" at bounding box center [470, 75] width 697 height 48
drag, startPoint x: 579, startPoint y: 16, endPoint x: 400, endPoint y: 48, distance: 181.9
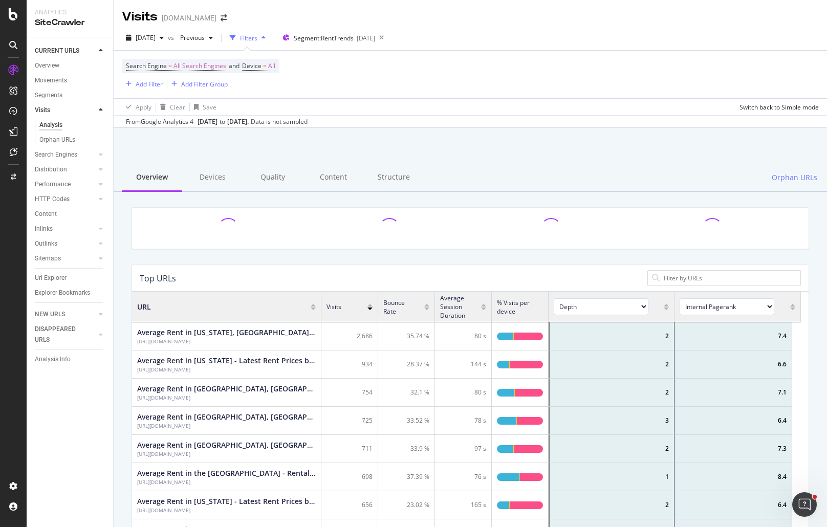
scroll to position [299, 661]
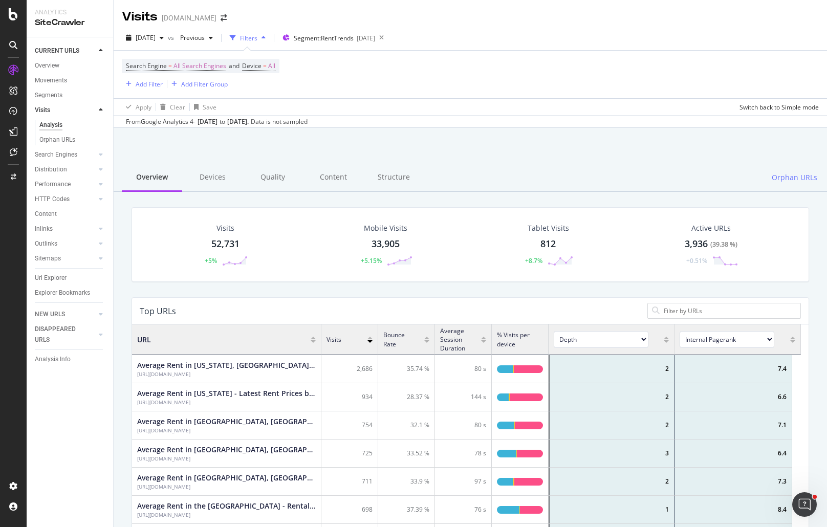
click at [314, 143] on div at bounding box center [470, 155] width 689 height 44
drag, startPoint x: 507, startPoint y: 68, endPoint x: 525, endPoint y: 41, distance: 31.7
click at [508, 67] on div "Search Engine = All Search Engines and Device = All Add Filter Add Filter Group" at bounding box center [470, 75] width 697 height 48
click at [483, 29] on div "[DATE] vs Previous Filters Segment: RentTrends [DATE] Search Engine = All Searc…" at bounding box center [471, 77] width 714 height 102
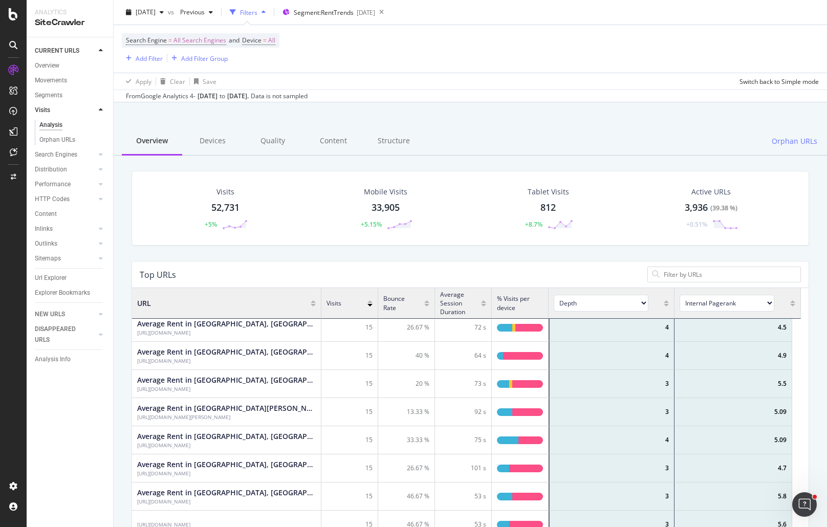
scroll to position [0, 0]
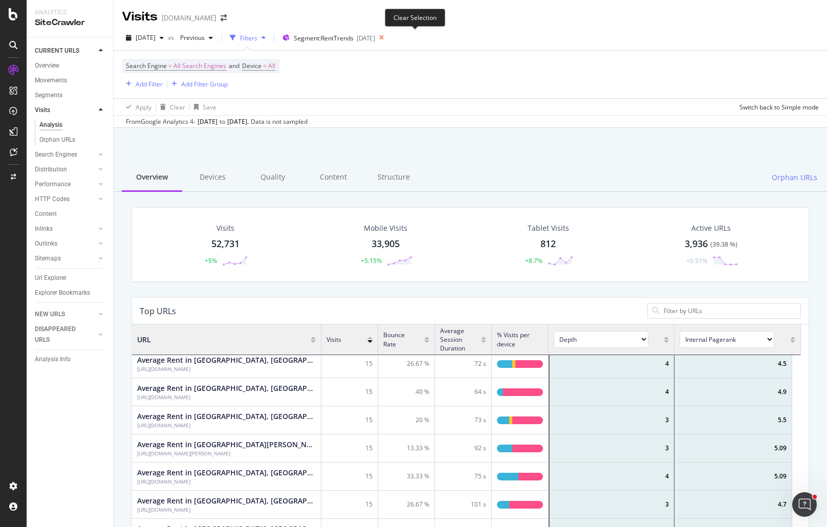
click at [388, 38] on icon at bounding box center [381, 38] width 13 height 14
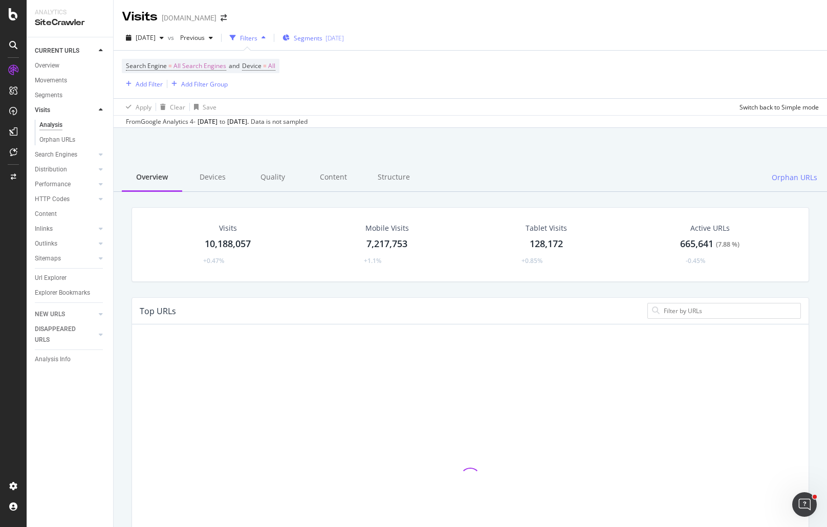
click at [344, 32] on div "Segments [DATE]" at bounding box center [313, 37] width 61 height 15
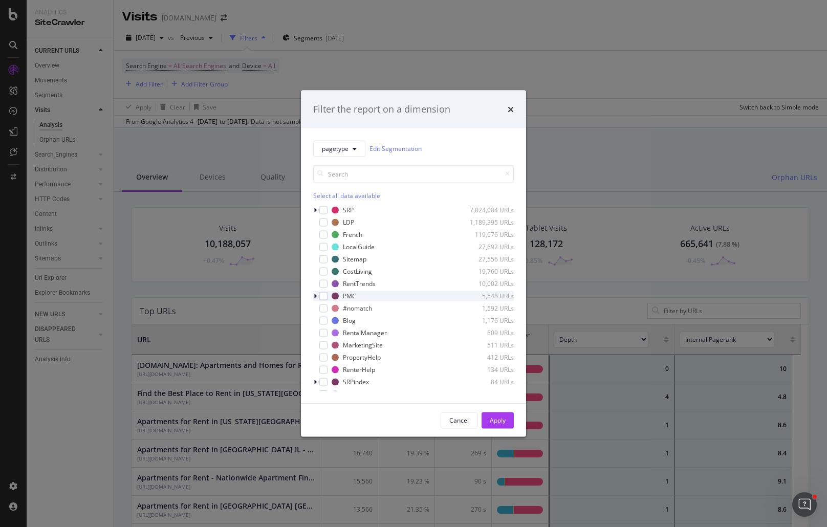
scroll to position [299, 661]
click at [328, 272] on div "CostLiving 19,760 URLs" at bounding box center [413, 271] width 201 height 10
click at [493, 419] on div "Apply" at bounding box center [498, 420] width 16 height 9
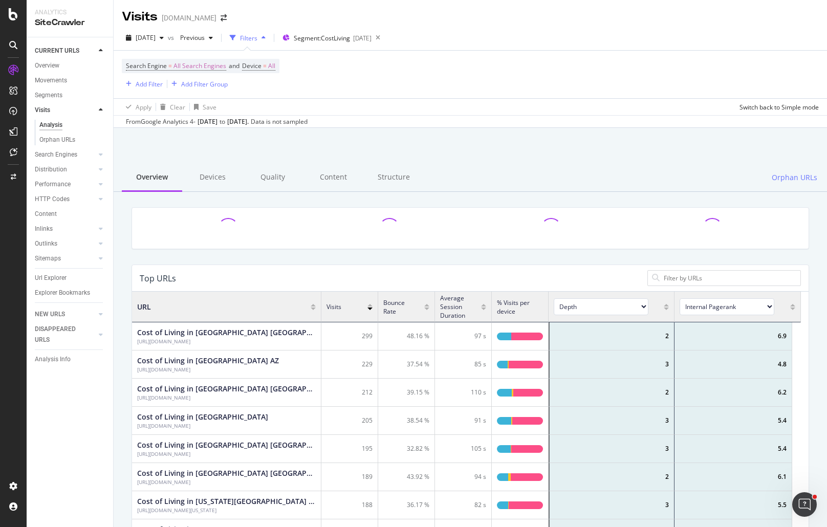
scroll to position [299, 661]
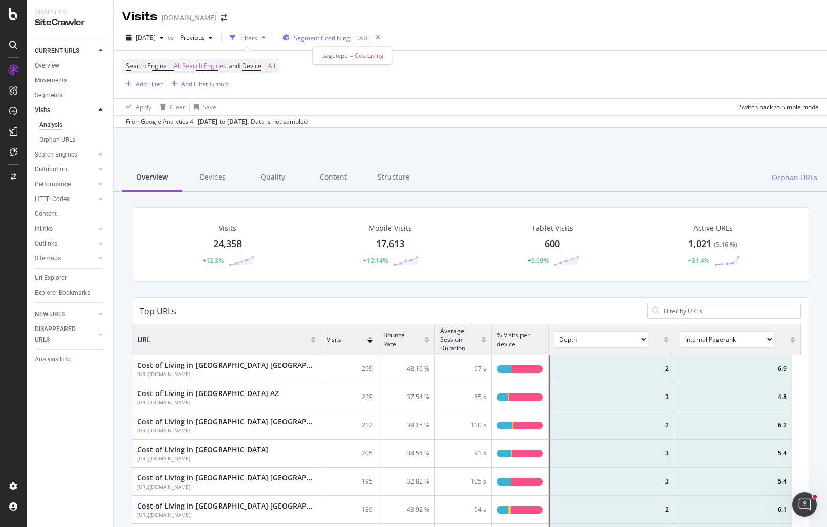
click at [372, 37] on div "[DATE]" at bounding box center [362, 38] width 18 height 9
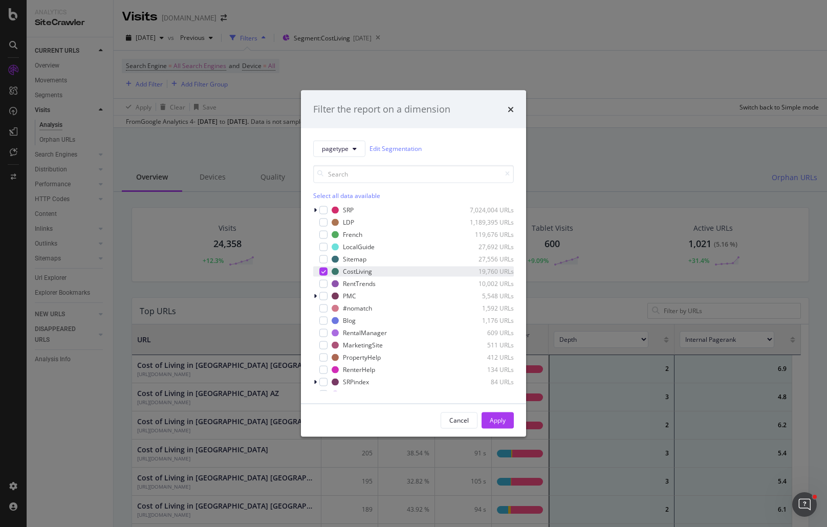
click at [325, 271] on icon "modal" at bounding box center [324, 271] width 5 height 5
click at [326, 284] on div "modal" at bounding box center [323, 284] width 8 height 8
drag, startPoint x: 502, startPoint y: 426, endPoint x: 225, endPoint y: 289, distance: 309.1
click at [500, 423] on div "Apply" at bounding box center [498, 420] width 16 height 15
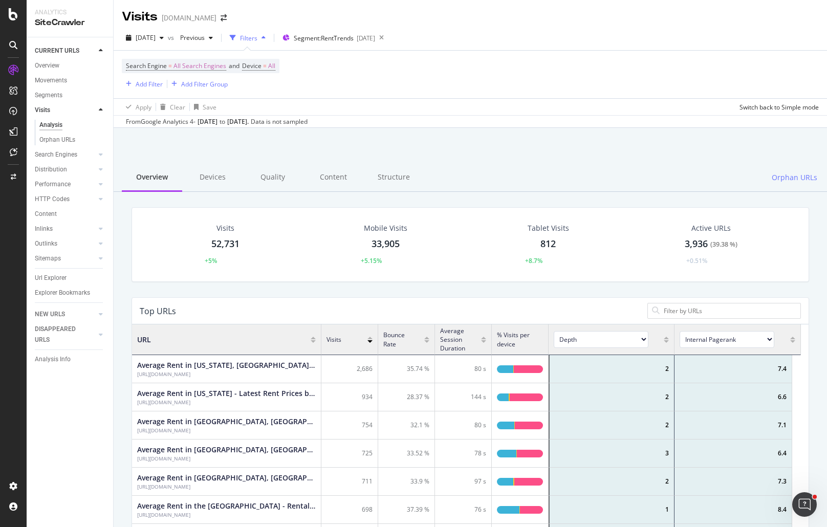
scroll to position [299, 661]
click at [653, 142] on div at bounding box center [470, 155] width 689 height 44
click at [290, 289] on div "Visits 52,731 +5% Mobile Visits 33,905 +5.15% Tablet Visits 812 +8.7% Active UR…" at bounding box center [470, 252] width 693 height 90
click at [453, 290] on div "Visits 52,731 +5% Mobile Visits 33,905 +5.15% Tablet Visits 812 +8.7% Active UR…" at bounding box center [470, 252] width 693 height 90
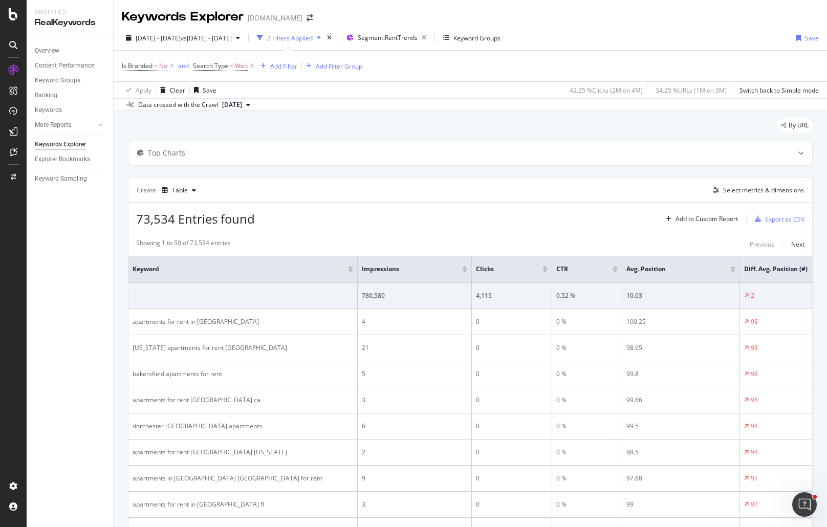
drag, startPoint x: 478, startPoint y: 15, endPoint x: 570, endPoint y: 2, distance: 92.6
click at [479, 15] on div "Keywords Explorer Apartments.com" at bounding box center [471, 13] width 714 height 26
drag, startPoint x: 636, startPoint y: 26, endPoint x: 635, endPoint y: 1, distance: 25.1
click at [636, 26] on div "2025 Aug. 3rd - Aug. 9th vs 2025 Apr. 6th - Apr. 12th 2 Filters Applied Segment…" at bounding box center [471, 68] width 714 height 85
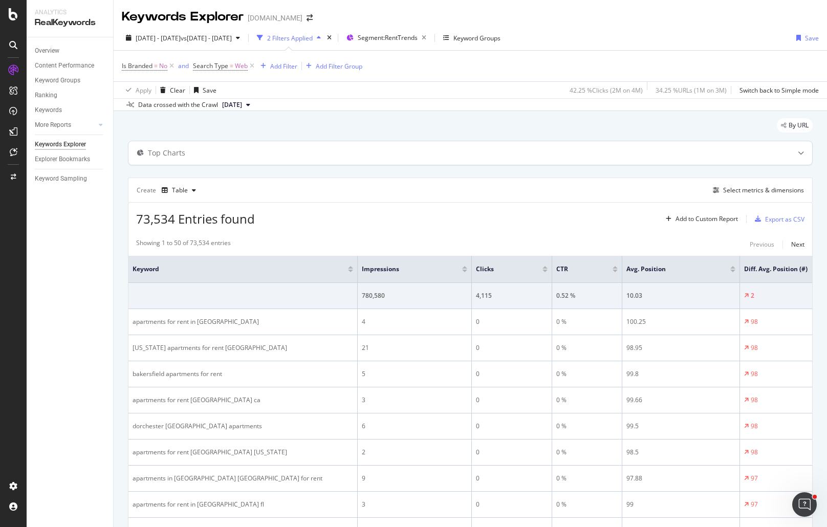
click at [466, 148] on div "Top Charts" at bounding box center [451, 153] width 644 height 10
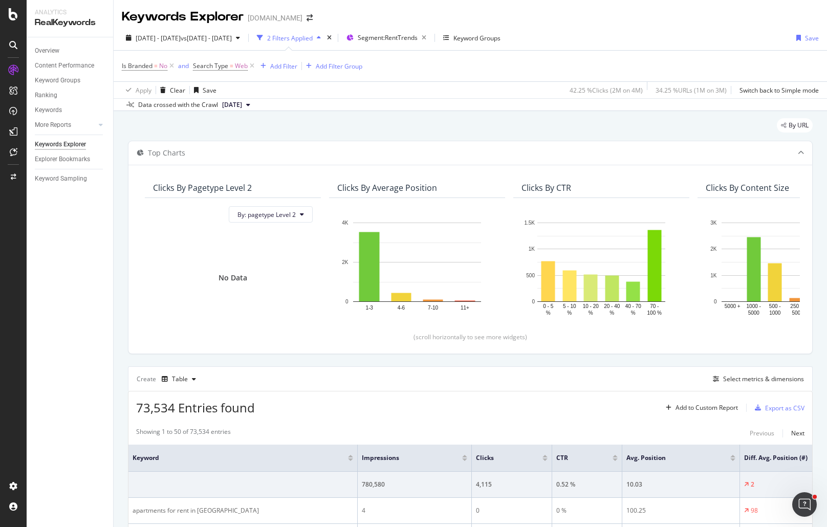
click at [384, 123] on div "By URL" at bounding box center [470, 129] width 685 height 23
click at [393, 146] on div "Top Charts" at bounding box center [471, 153] width 684 height 24
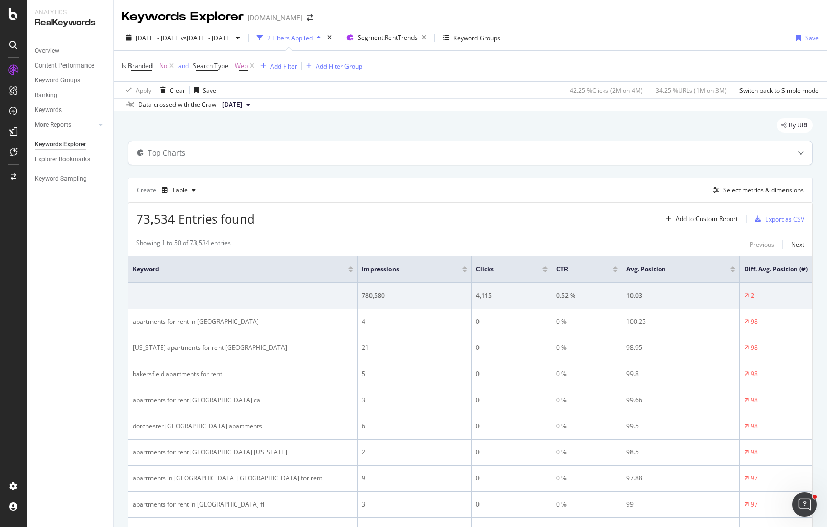
click at [258, 153] on div "Top Charts" at bounding box center [451, 153] width 644 height 10
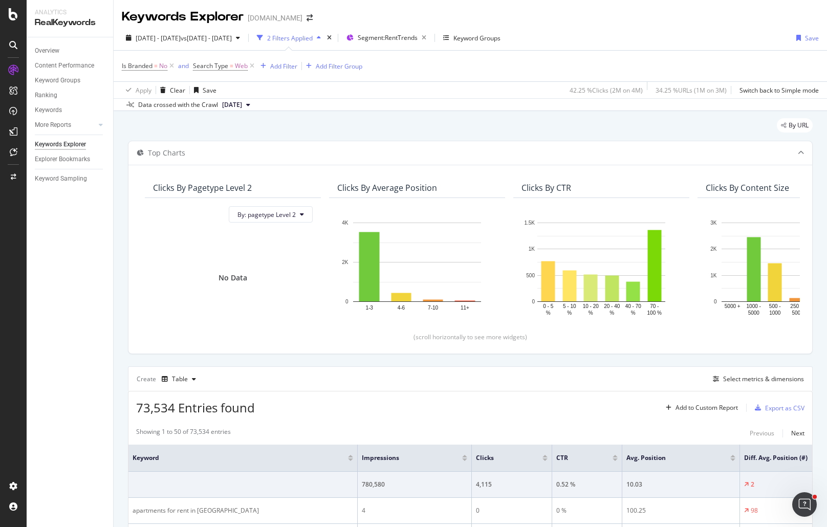
click at [431, 367] on div "Create Table Select metrics & dimensions" at bounding box center [470, 379] width 685 height 25
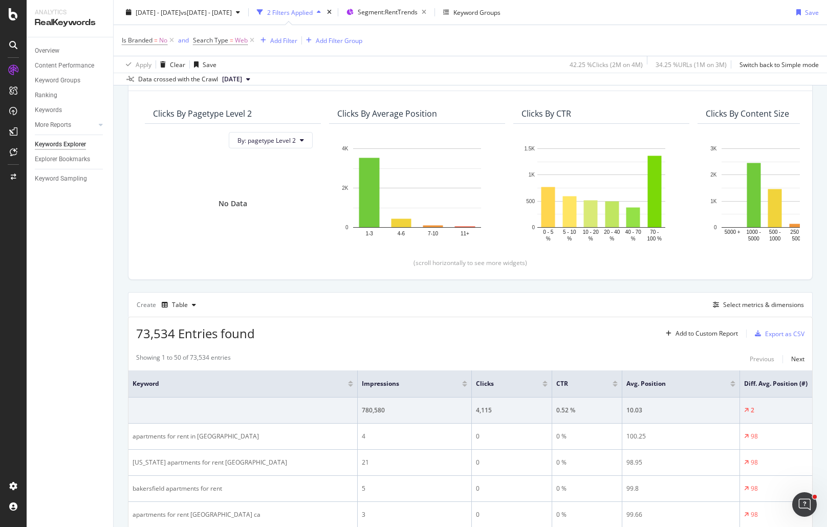
scroll to position [102, 0]
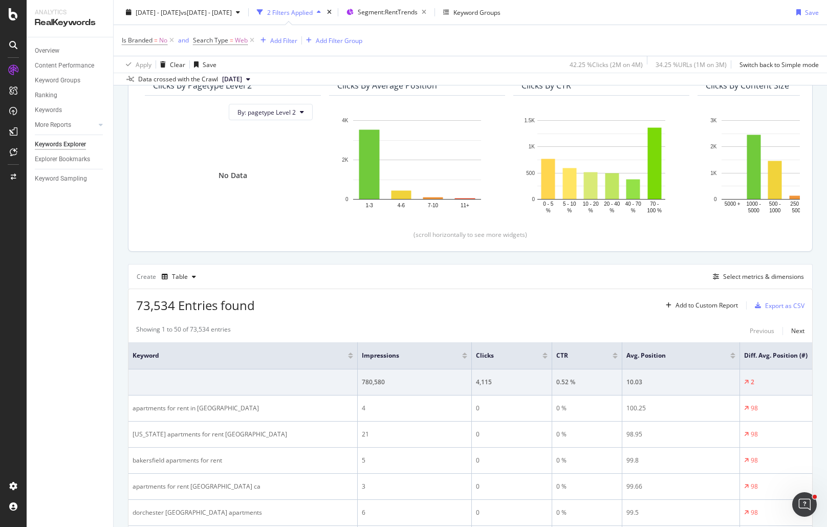
drag, startPoint x: 517, startPoint y: 243, endPoint x: 522, endPoint y: 249, distance: 7.7
click at [518, 245] on div "Clicks By pagetype Level 2 By: pagetype Level 2 No Data Clicks By Average Posit…" at bounding box center [471, 156] width 684 height 189
click at [522, 250] on div "Clicks By pagetype Level 2 By: pagetype Level 2 No Data Clicks By Average Posit…" at bounding box center [471, 156] width 684 height 189
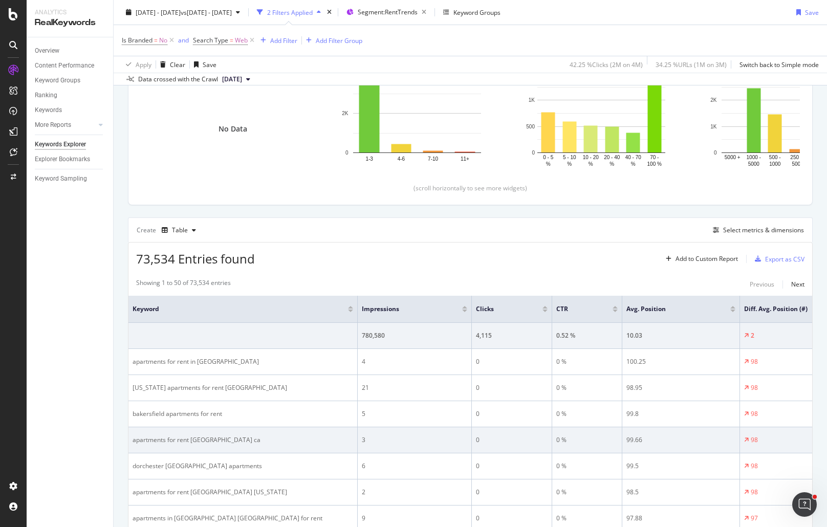
scroll to position [307, 0]
